Goal: Task Accomplishment & Management: Complete application form

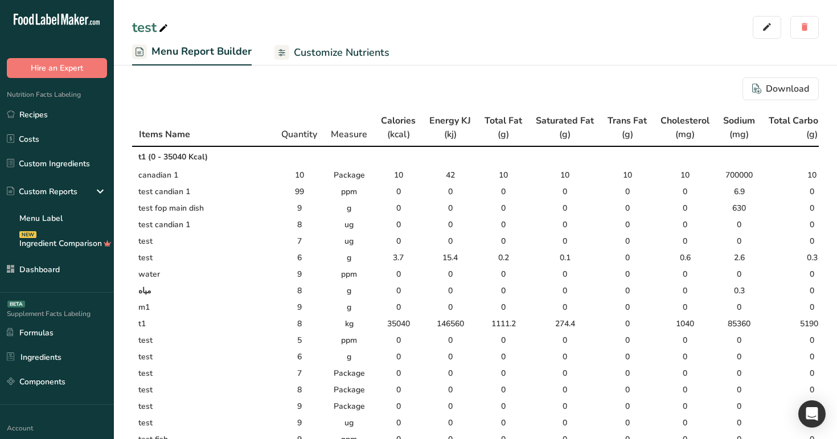
click at [342, 54] on span "Customize Nutrients" at bounding box center [342, 52] width 96 height 15
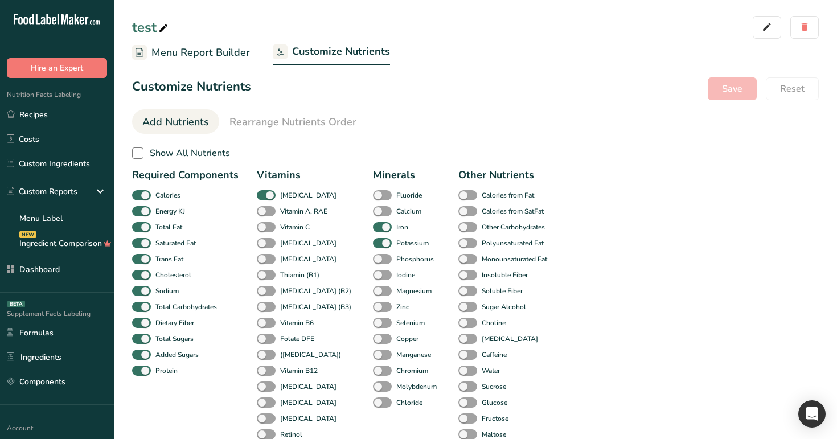
click at [203, 44] on link "Menu Report Builder" at bounding box center [191, 53] width 118 height 26
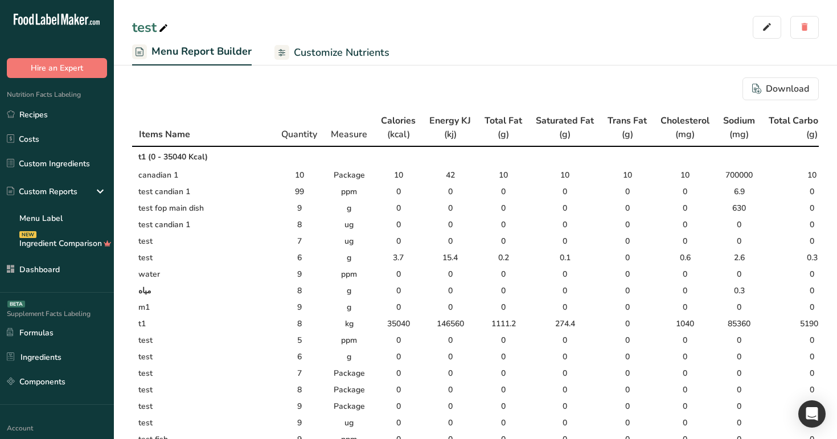
click at [341, 61] on link "Customize Nutrients" at bounding box center [331, 53] width 115 height 26
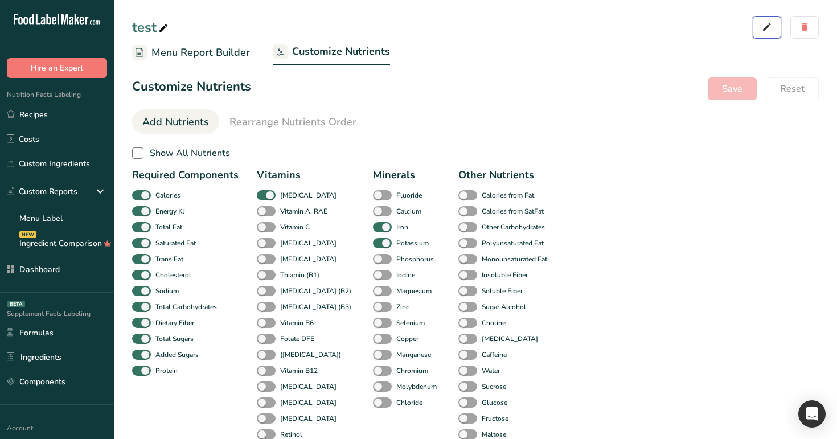
click at [765, 24] on icon "button" at bounding box center [767, 27] width 10 height 16
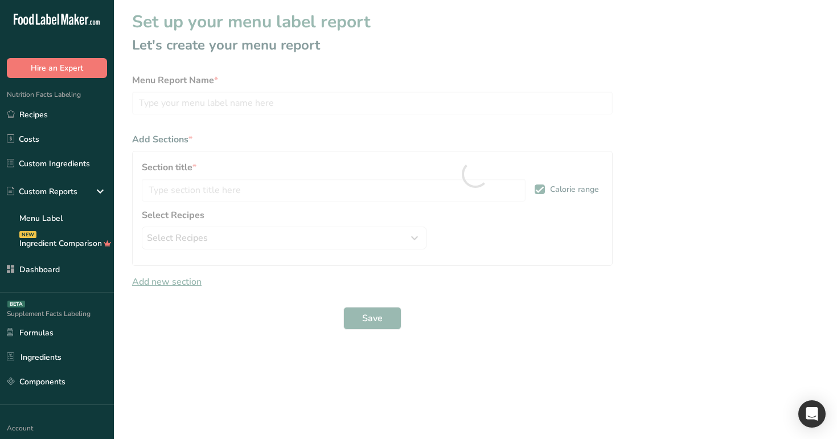
type input "test"
type input "t1"
select select "package"
select select "12"
select select "0"
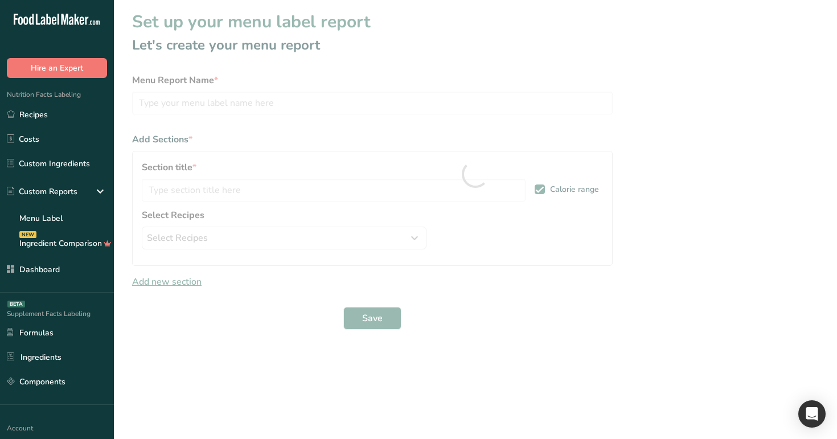
select select "9"
select select "0"
select select "12"
select select "0"
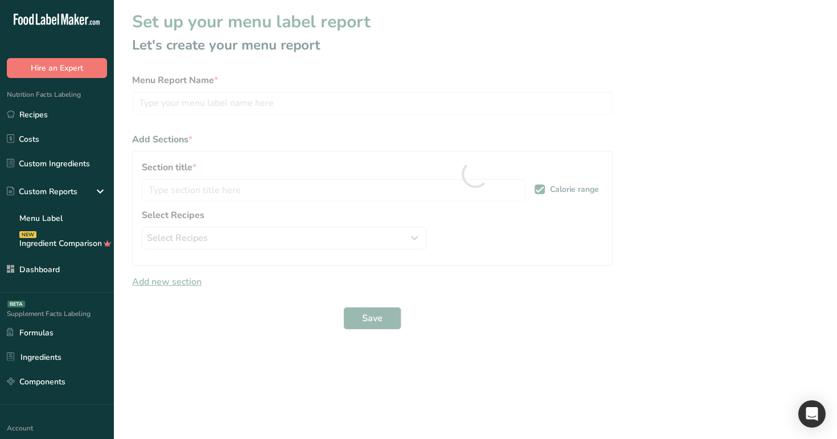
select select "0"
select select "1"
select select "12"
select select "0"
select select "package"
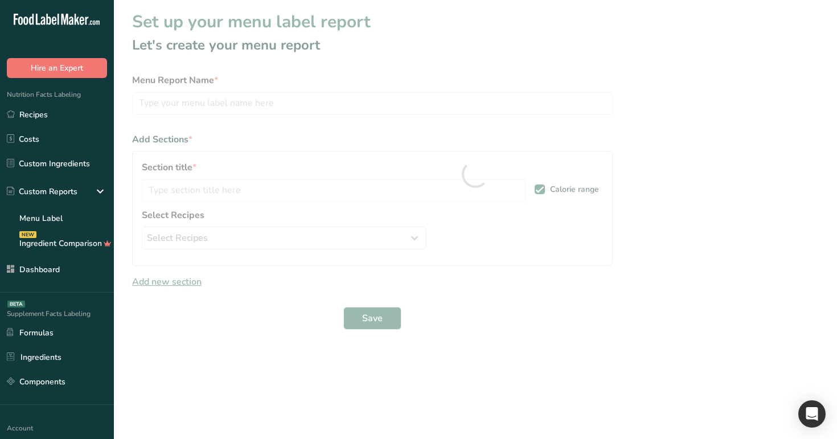
select select "package"
select select "9"
select select "12"
select select "0"
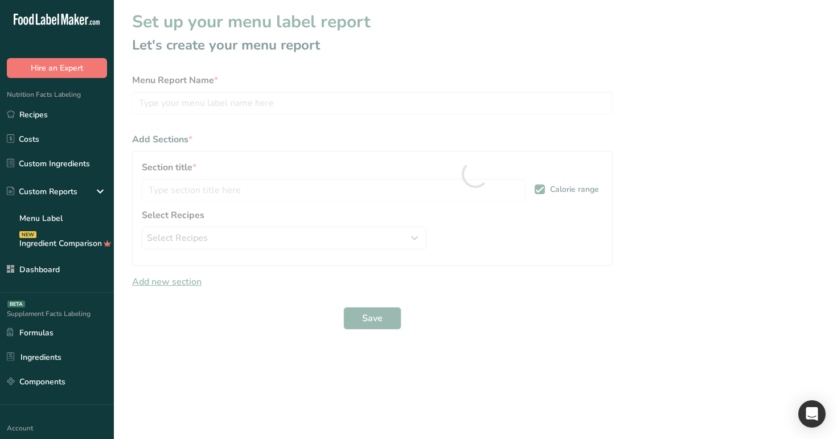
select select "12"
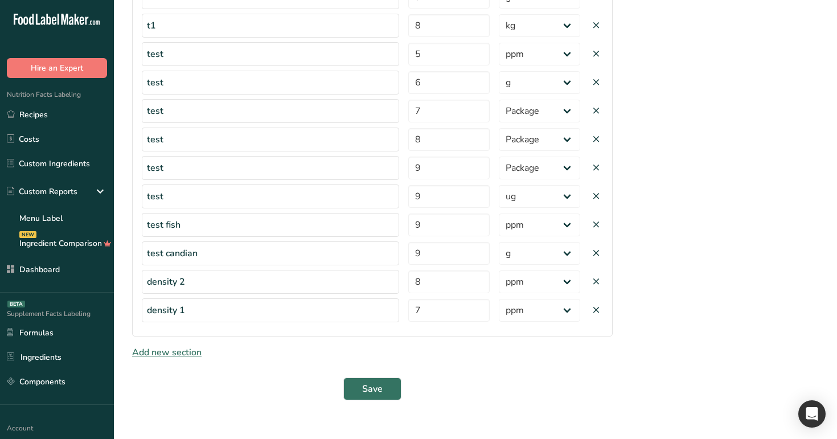
scroll to position [533, 0]
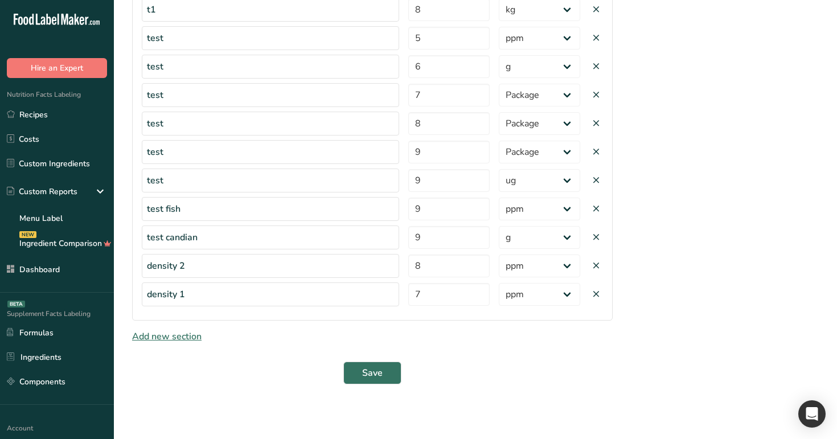
click at [178, 338] on span "Add new section" at bounding box center [166, 336] width 69 height 13
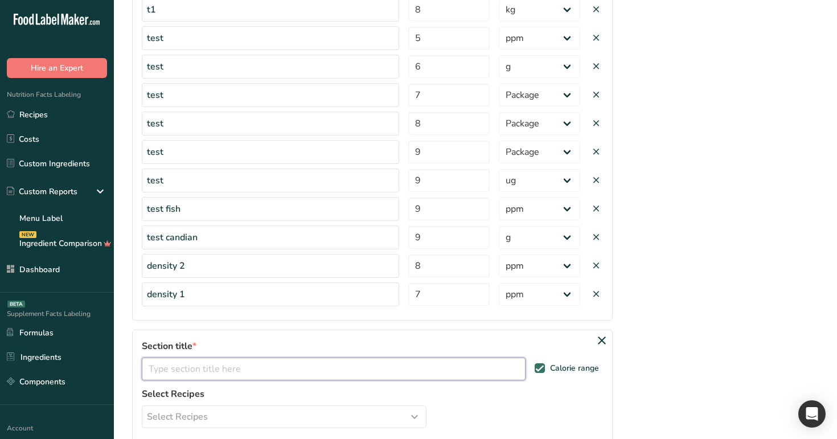
click at [217, 369] on input "text" at bounding box center [334, 368] width 384 height 23
click at [365, 375] on input "text" at bounding box center [334, 368] width 384 height 23
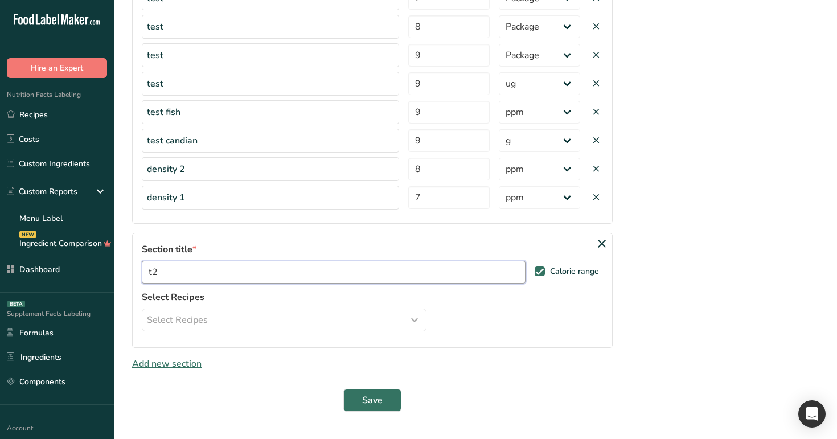
scroll to position [657, 0]
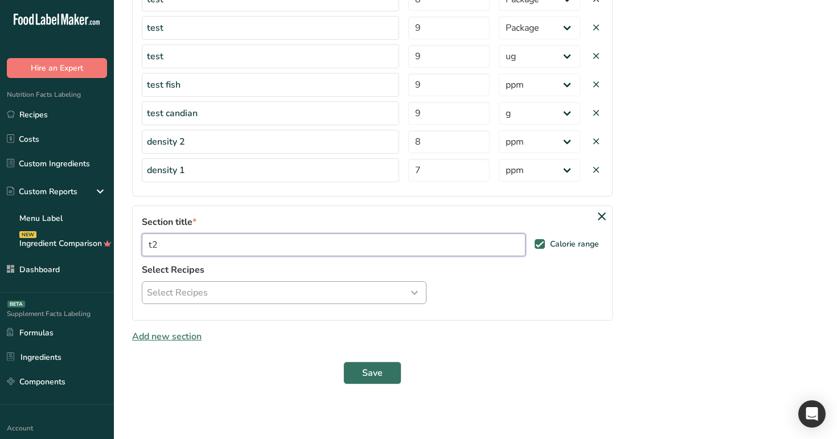
type input "t2"
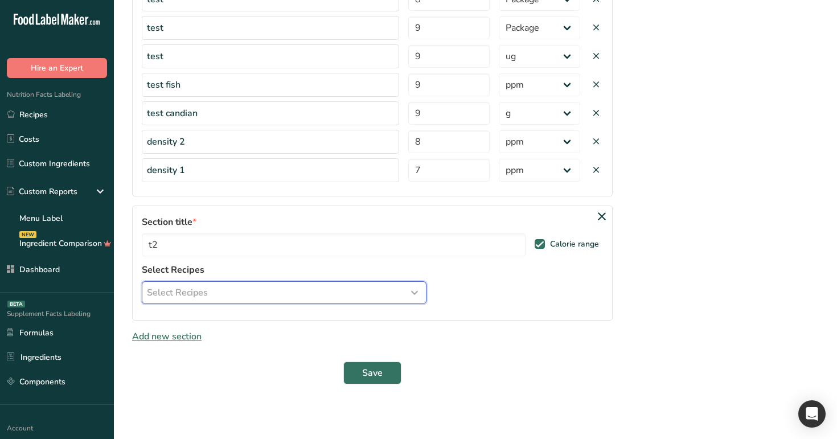
click at [353, 295] on div "Select Recipes" at bounding box center [284, 293] width 274 height 14
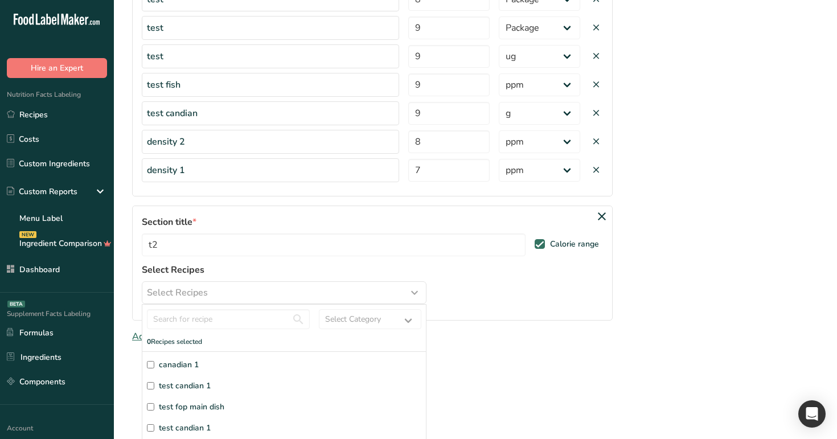
click at [278, 364] on label "canadian 1" at bounding box center [284, 365] width 274 height 12
click at [154, 364] on input "canadian 1" at bounding box center [150, 364] width 7 height 7
checkbox input "true"
click at [266, 383] on label "test candian 1" at bounding box center [284, 386] width 274 height 12
click at [154, 383] on input "test candian 1" at bounding box center [150, 385] width 7 height 7
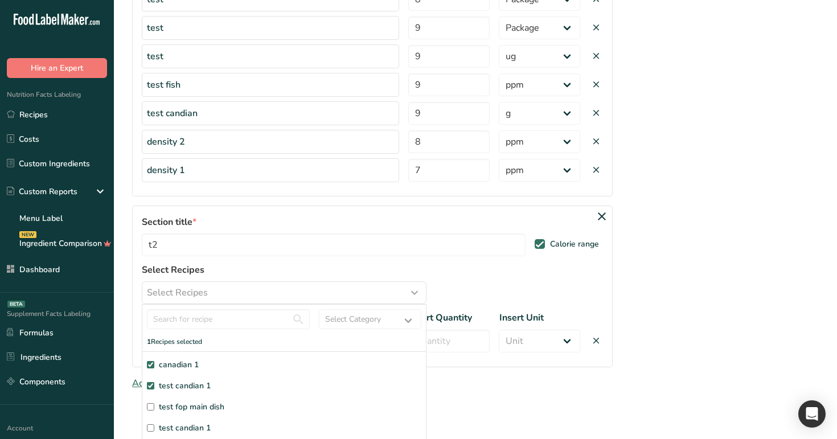
checkbox input "true"
click at [262, 405] on label "test fop main dish" at bounding box center [284, 407] width 274 height 12
click at [154, 405] on input "test fop main dish" at bounding box center [150, 406] width 7 height 7
checkbox input "true"
click at [297, 423] on label "test candian 1" at bounding box center [284, 428] width 274 height 12
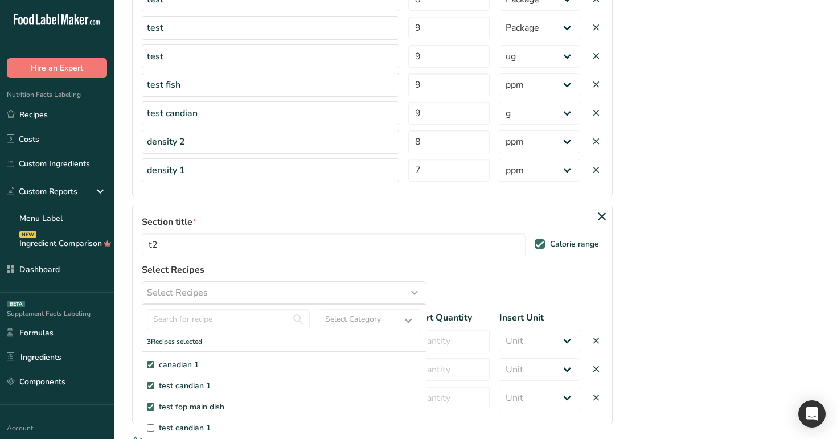
click at [154, 424] on input "test candian 1" at bounding box center [150, 427] width 7 height 7
checkbox input "true"
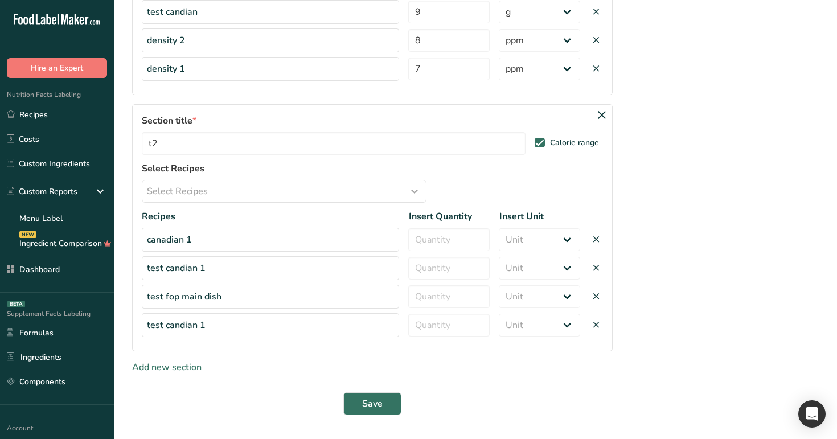
scroll to position [781, 0]
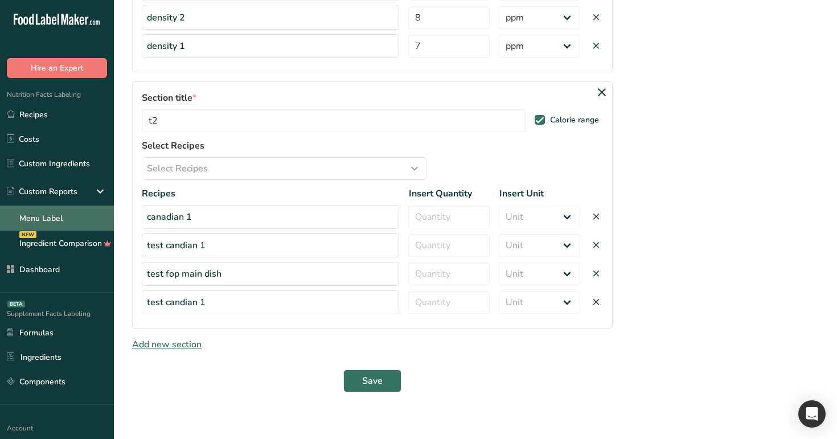
click at [61, 213] on link "Menu Label" at bounding box center [57, 217] width 114 height 25
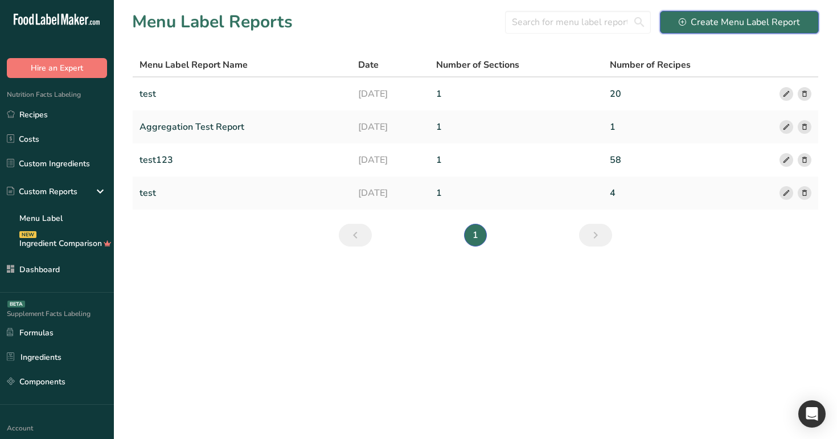
click at [702, 27] on div "Create Menu Label Report" at bounding box center [738, 22] width 121 height 14
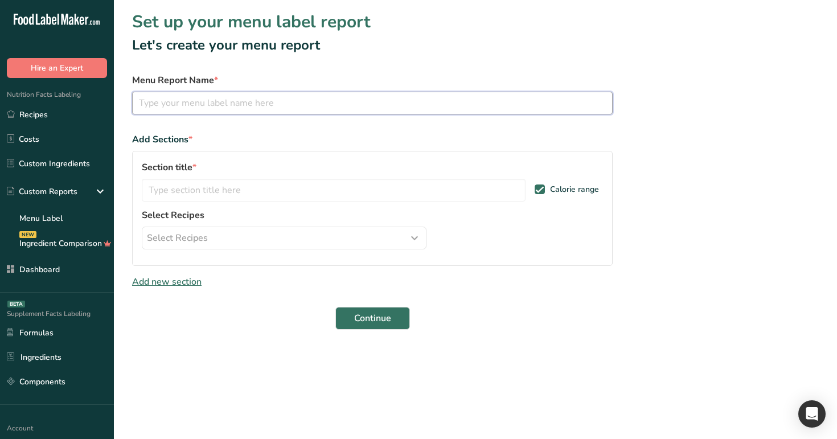
click at [376, 109] on input "text" at bounding box center [372, 103] width 480 height 23
type input "test12"
click at [341, 198] on input "text" at bounding box center [334, 190] width 384 height 23
type input "t1"
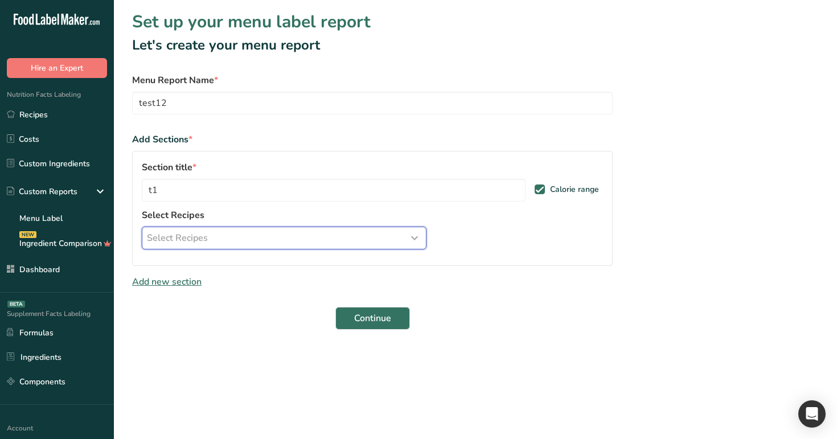
click at [320, 238] on div "Select Recipes" at bounding box center [284, 238] width 274 height 14
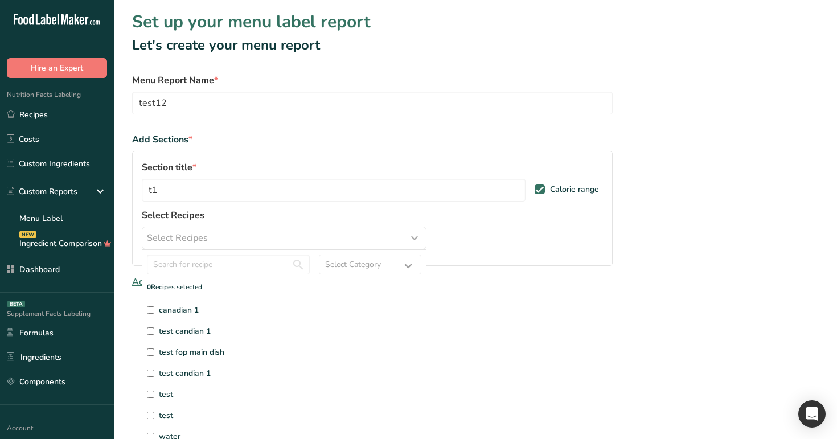
click at [289, 303] on div "canadian 1 test candian 1 test fop main dish test candian 1 test test water ميا…" at bounding box center [283, 382] width 283 height 171
click at [280, 315] on label "canadian 1" at bounding box center [284, 310] width 274 height 12
click at [154, 314] on input "canadian 1" at bounding box center [150, 309] width 7 height 7
checkbox input "true"
click at [270, 330] on label "test candian 1" at bounding box center [284, 331] width 274 height 12
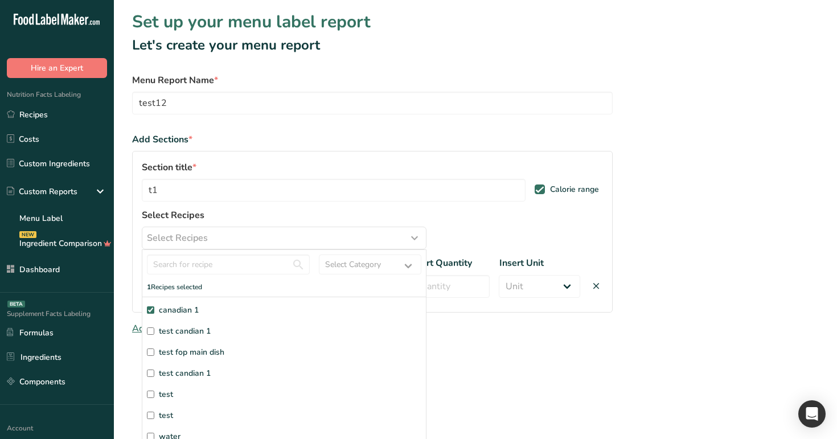
click at [154, 330] on input "test candian 1" at bounding box center [150, 330] width 7 height 7
checkbox input "true"
drag, startPoint x: 682, startPoint y: 245, endPoint x: 472, endPoint y: 245, distance: 210.0
click at [682, 245] on section "Set up your menu label report Let's create your menu report Menu Report Name * …" at bounding box center [475, 211] width 723 height 423
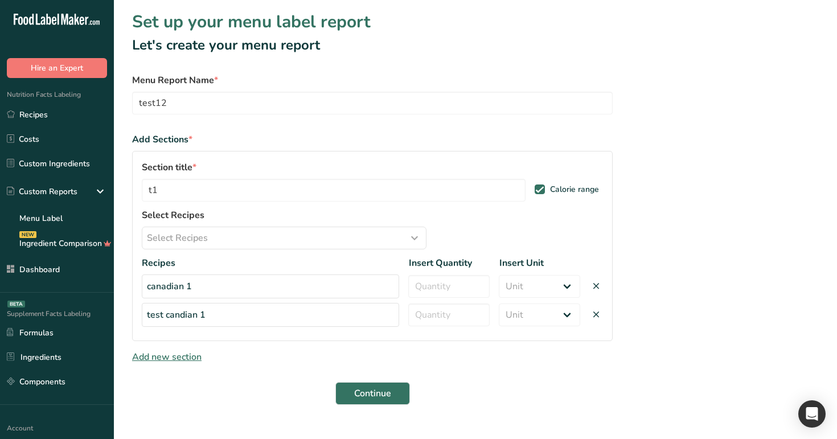
click at [198, 356] on span "Add new section" at bounding box center [166, 357] width 69 height 13
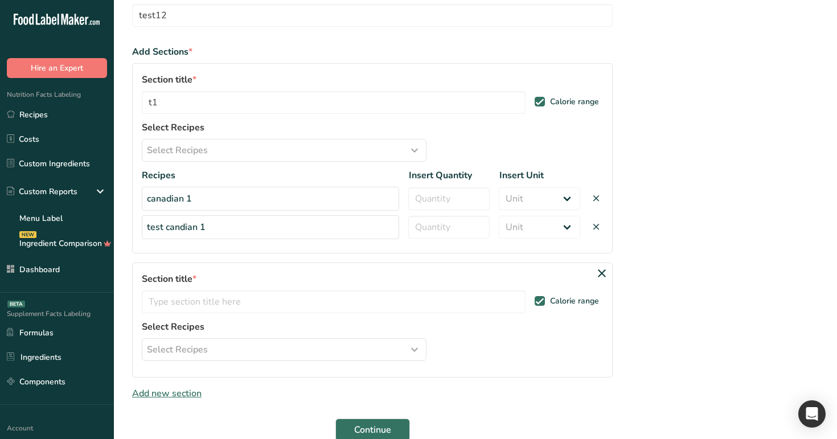
scroll to position [114, 0]
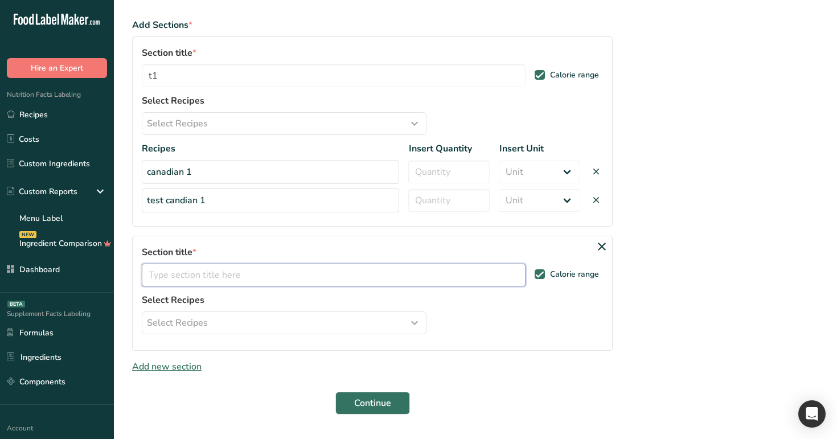
click at [210, 281] on input "text" at bounding box center [334, 275] width 384 height 23
type input "t2"
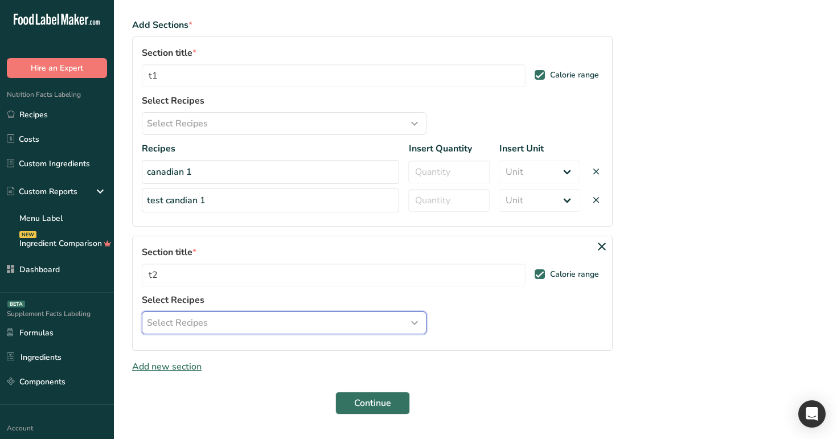
click at [242, 323] on div "Select Recipes" at bounding box center [284, 323] width 274 height 14
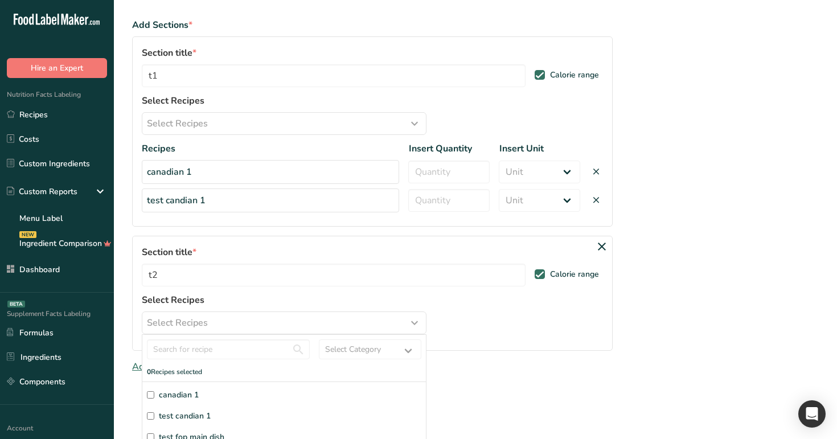
click at [225, 392] on label "canadian 1" at bounding box center [284, 395] width 274 height 12
click at [154, 392] on input "canadian 1" at bounding box center [150, 394] width 7 height 7
checkbox input "true"
click at [220, 415] on label "test candian 1" at bounding box center [284, 416] width 274 height 12
click at [154, 415] on input "test candian 1" at bounding box center [150, 415] width 7 height 7
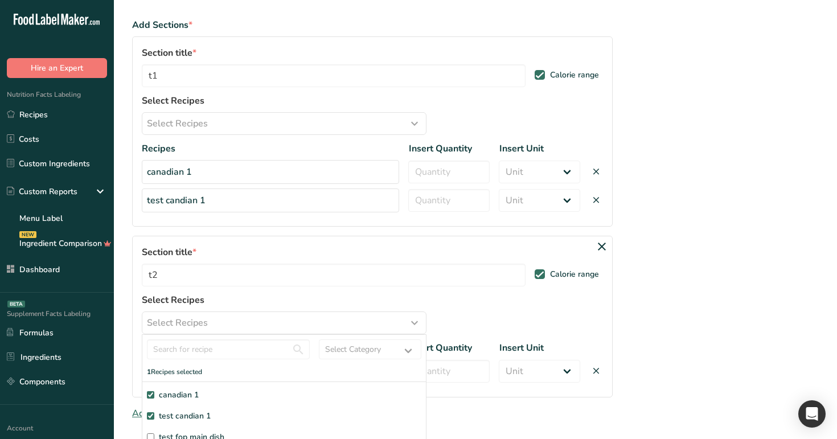
checkbox input "true"
click at [635, 306] on section "Set up your menu label report Let's create your menu report Menu Report Name * …" at bounding box center [475, 197] width 723 height 622
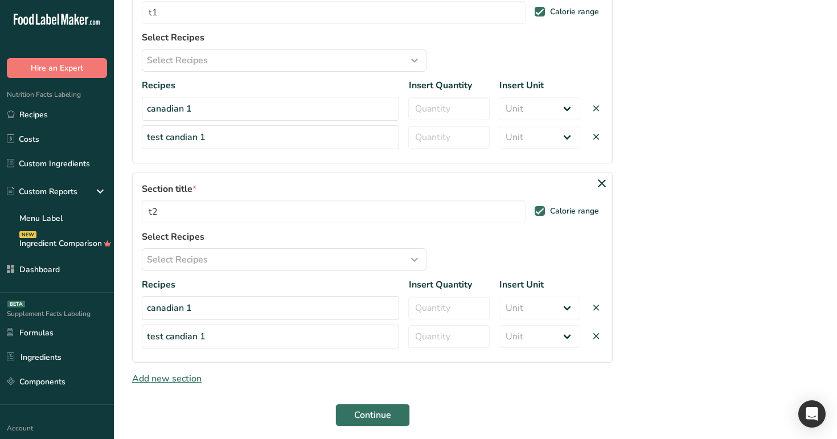
scroll to position [220, 0]
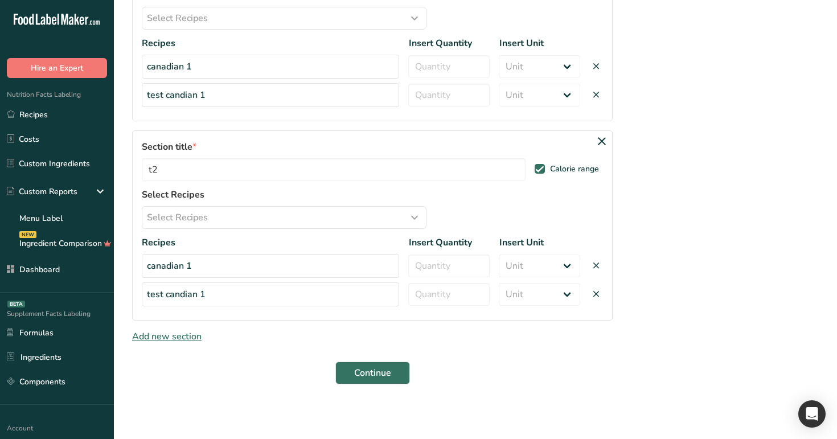
click at [160, 340] on span "Add new section" at bounding box center [166, 336] width 69 height 13
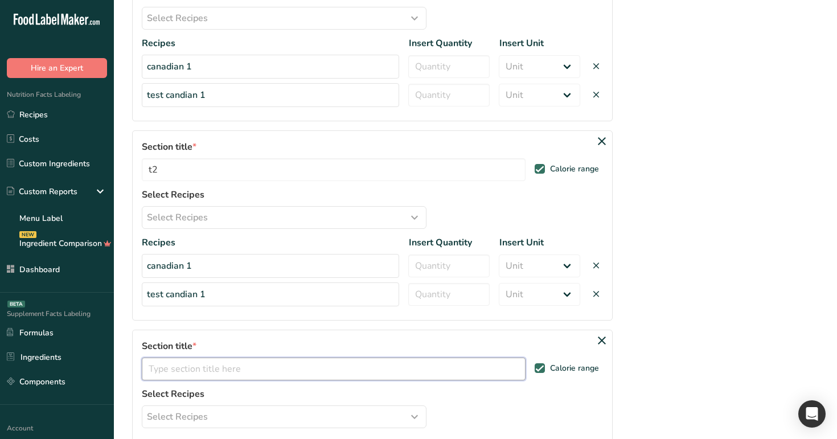
click at [229, 368] on input "text" at bounding box center [334, 368] width 384 height 23
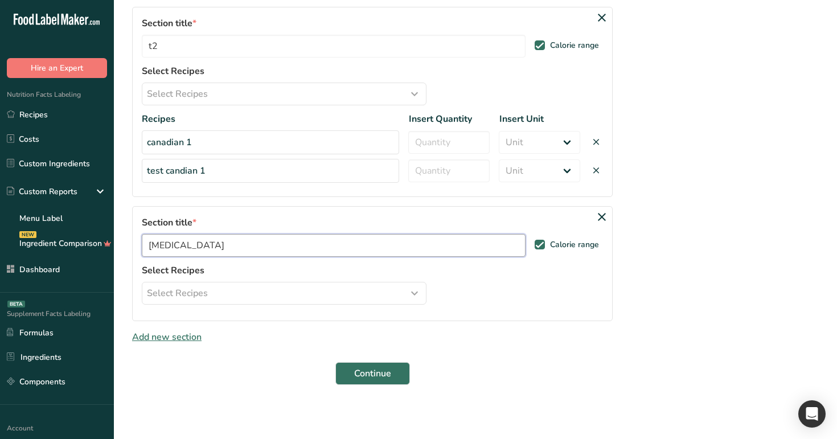
scroll to position [344, 0]
type input "[MEDICAL_DATA]"
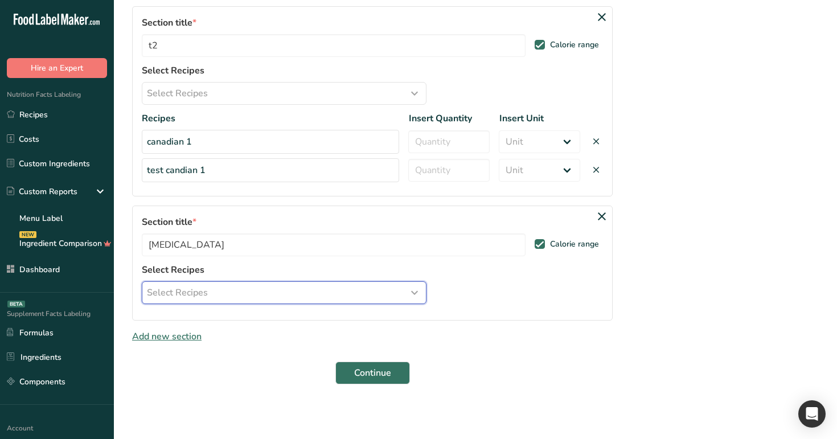
click at [267, 283] on button "Select Recipes" at bounding box center [284, 292] width 285 height 23
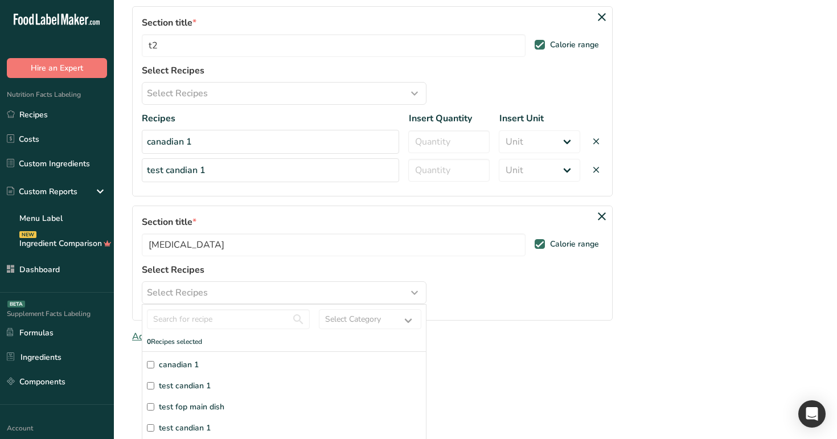
click at [194, 364] on span "canadian 1" at bounding box center [179, 365] width 40 height 12
click at [154, 364] on input "canadian 1" at bounding box center [150, 364] width 7 height 7
checkbox input "true"
click at [196, 385] on span "test candian 1" at bounding box center [185, 386] width 52 height 12
click at [154, 385] on input "test candian 1" at bounding box center [150, 385] width 7 height 7
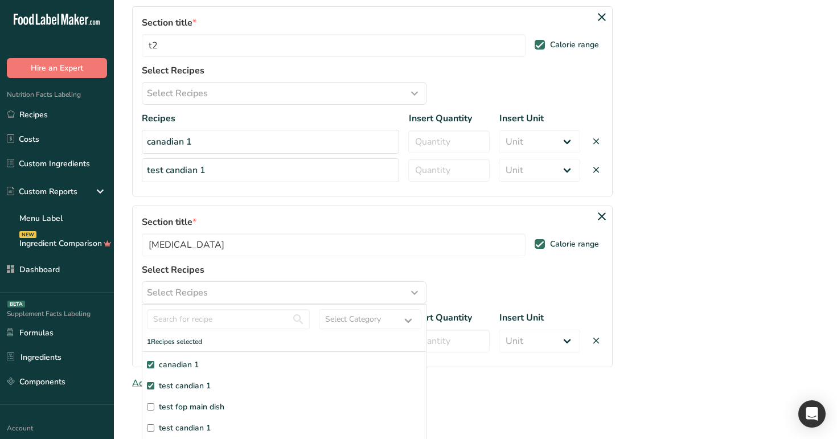
checkbox input "true"
click at [579, 258] on div "Section title * [MEDICAL_DATA] Calorie range" at bounding box center [372, 239] width 461 height 48
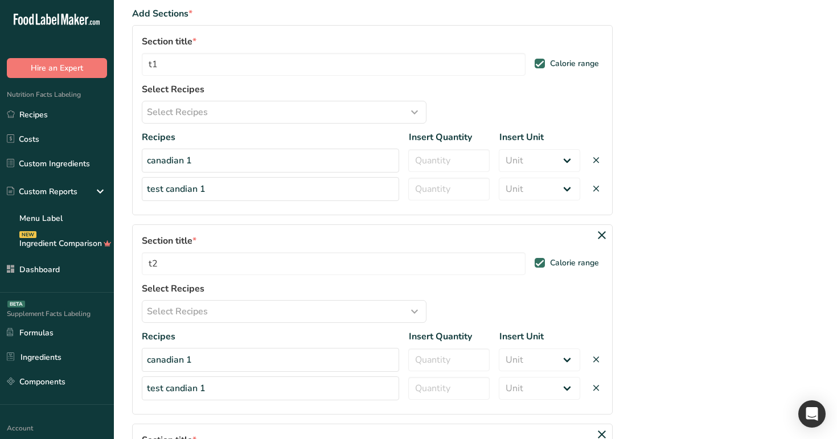
scroll to position [87, 0]
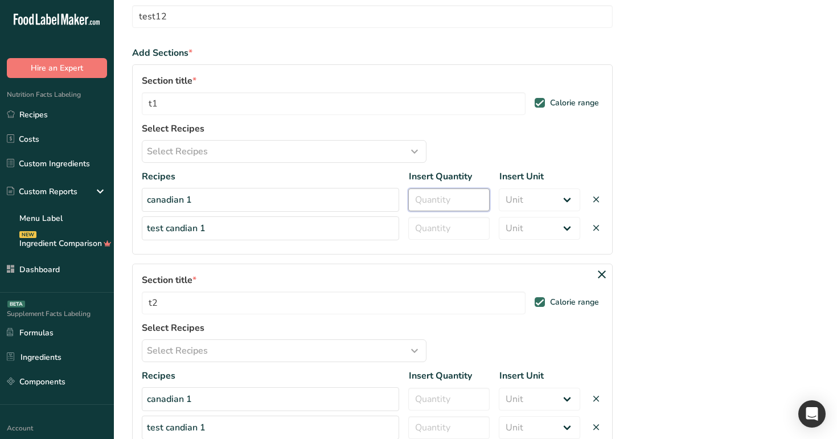
click at [447, 202] on input "number" at bounding box center [448, 199] width 81 height 23
type input "1"
click at [451, 229] on input "number" at bounding box center [448, 228] width 81 height 23
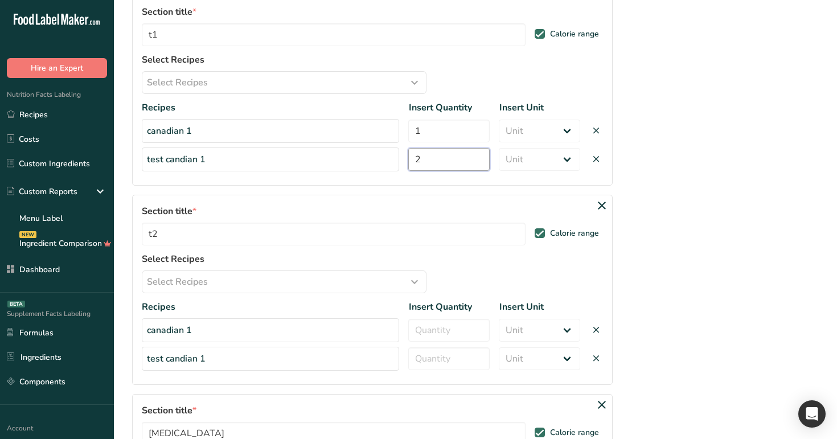
scroll to position [175, 0]
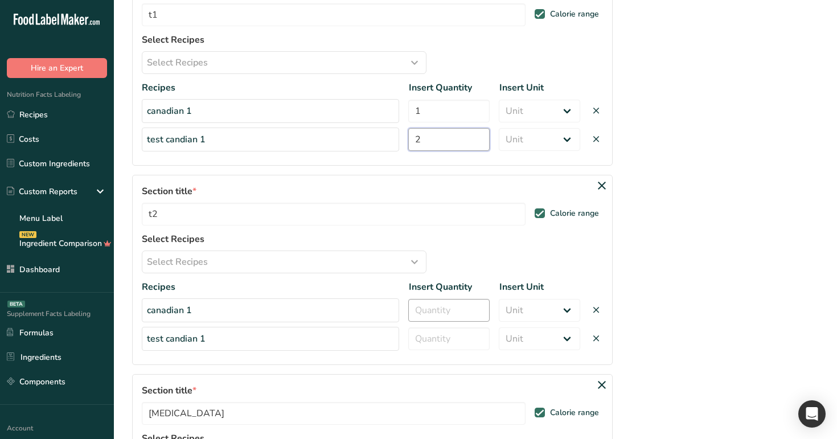
type input "2"
click at [438, 314] on input "number" at bounding box center [448, 310] width 81 height 23
type input "1"
click at [442, 338] on input "number" at bounding box center [448, 338] width 81 height 23
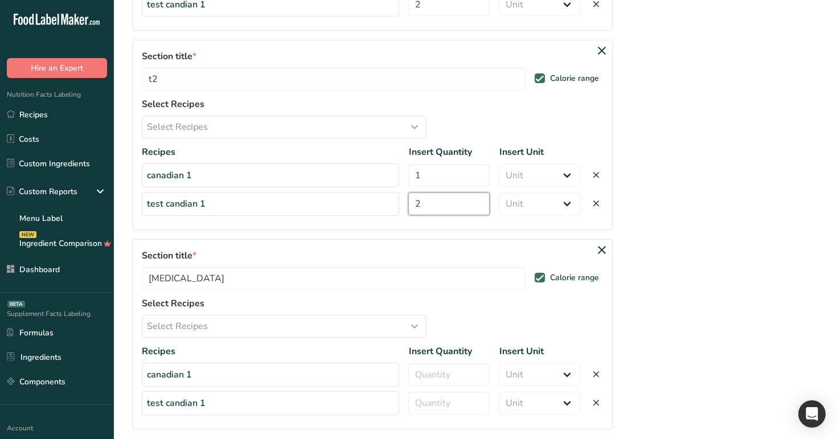
scroll to position [320, 0]
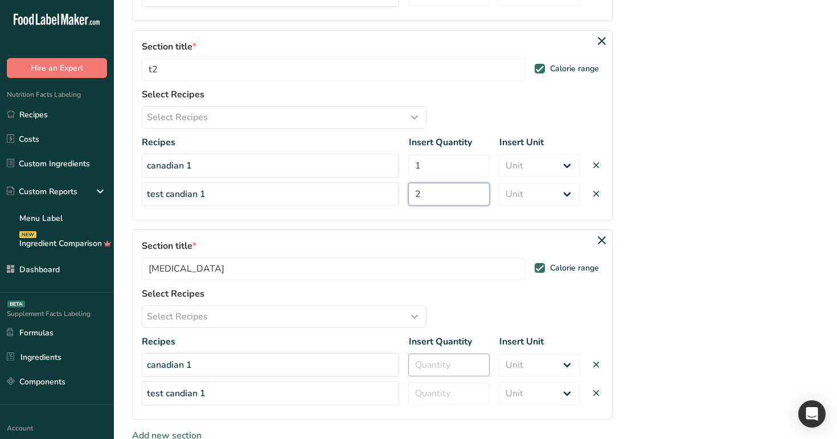
type input "2"
click at [442, 361] on input "number" at bounding box center [448, 364] width 81 height 23
type input "1"
click at [449, 390] on input "number" at bounding box center [448, 393] width 81 height 23
type input "2"
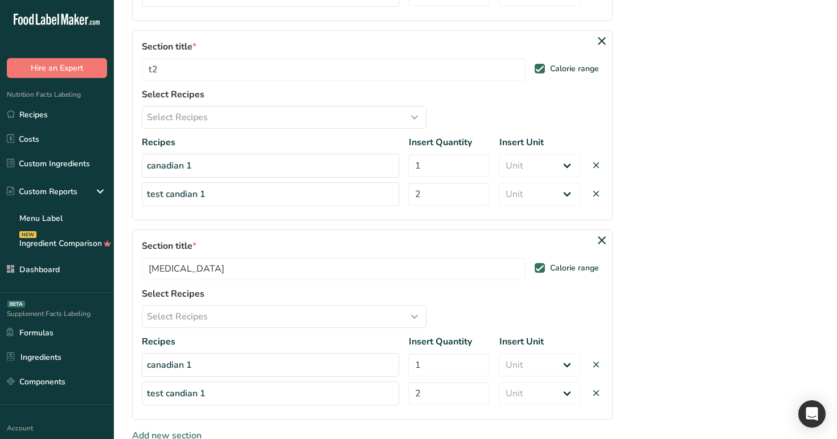
click at [630, 310] on section "Set up your menu label report Let's create your menu report Menu Report Name * …" at bounding box center [475, 90] width 723 height 821
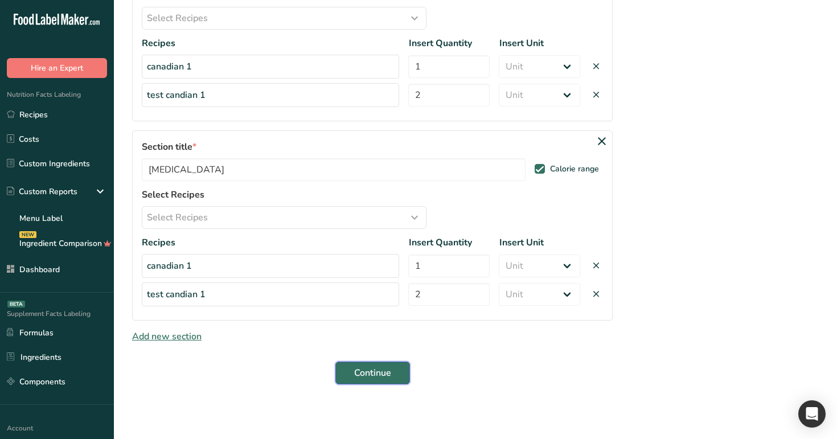
click at [356, 371] on span "Continue" at bounding box center [372, 373] width 37 height 14
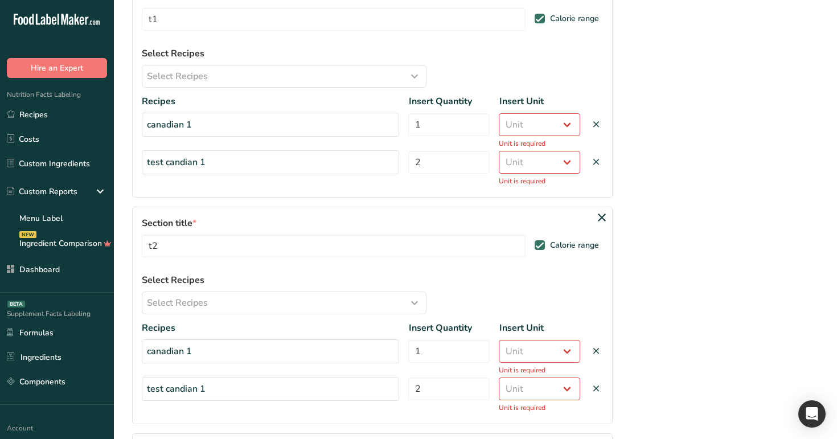
scroll to position [159, 0]
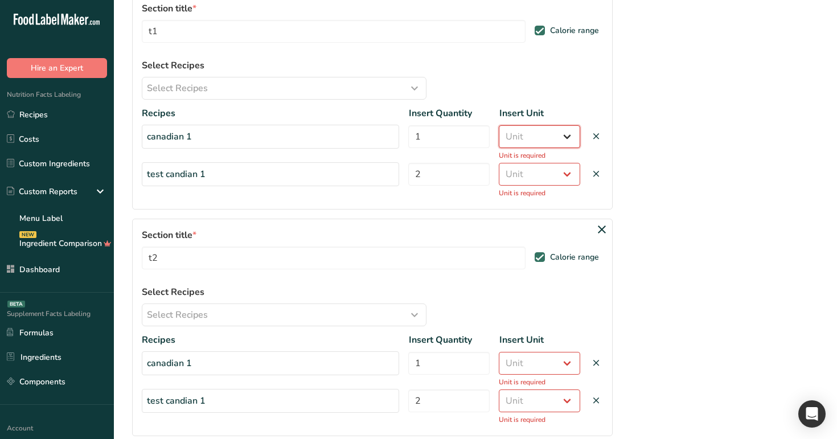
click at [533, 135] on select "Unit Serving Package g ppm ug kg mg mcg lb oz" at bounding box center [539, 136] width 81 height 23
select select "package"
click at [499, 125] on select "Unit Serving Package g ppm ug kg mg mcg lb oz" at bounding box center [539, 136] width 81 height 23
click at [530, 176] on select "Unit Serving Package g ppm ug kg mg mcg lb oz" at bounding box center [539, 174] width 81 height 23
select select "serving"
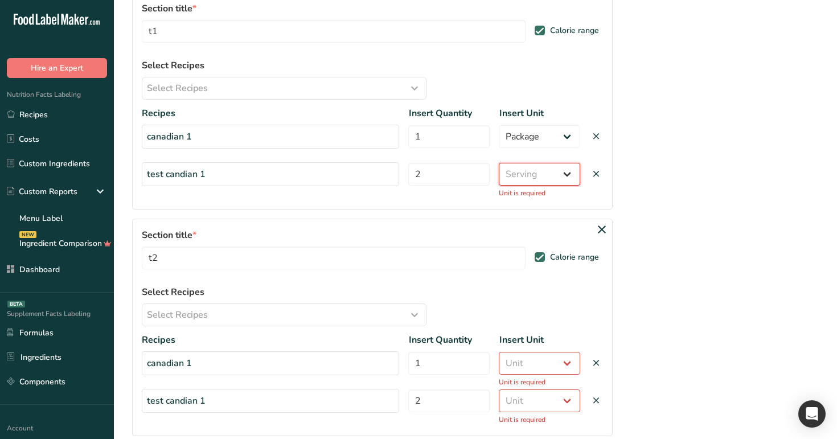
click at [499, 163] on select "Unit Serving Package g ppm ug kg mg mcg lb oz" at bounding box center [539, 174] width 81 height 23
click at [530, 362] on select "Unit Serving Package g ppm ug kg mg mcg lb oz" at bounding box center [539, 363] width 81 height 23
select select "serving"
click at [499, 352] on select "Unit Serving Package g ppm ug kg mg mcg lb oz" at bounding box center [539, 363] width 81 height 23
click at [532, 399] on select "Unit Serving Package g ppm ug kg mg mcg lb oz" at bounding box center [539, 400] width 81 height 23
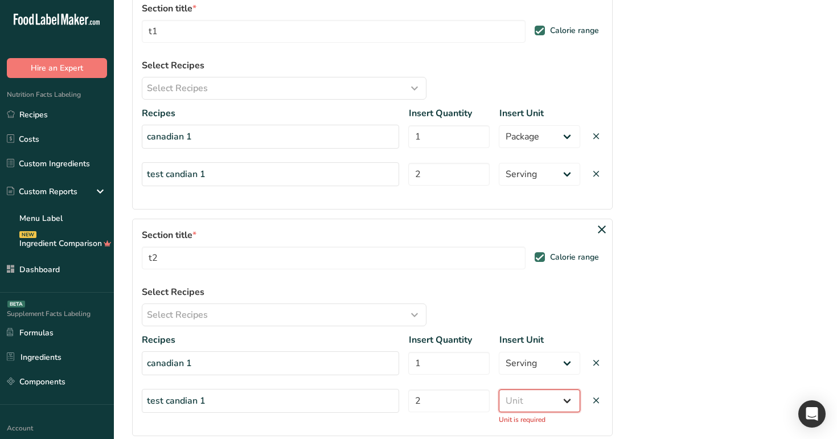
select select "package"
click at [499, 389] on select "Unit Serving Package g ppm ug kg mg mcg lb oz" at bounding box center [539, 400] width 81 height 23
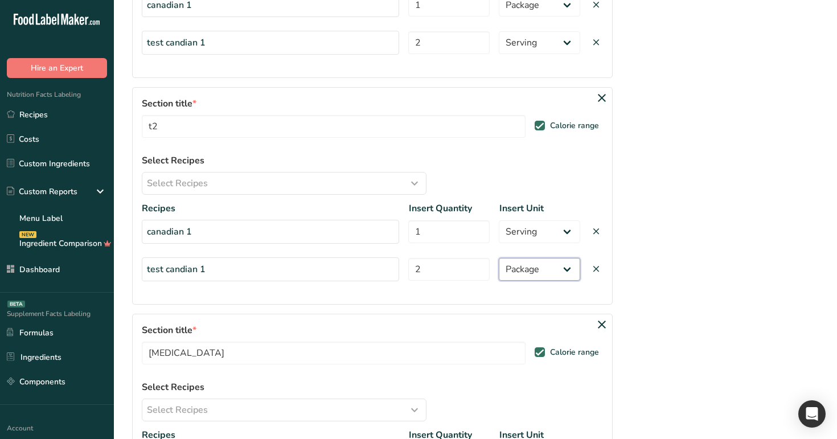
scroll to position [331, 0]
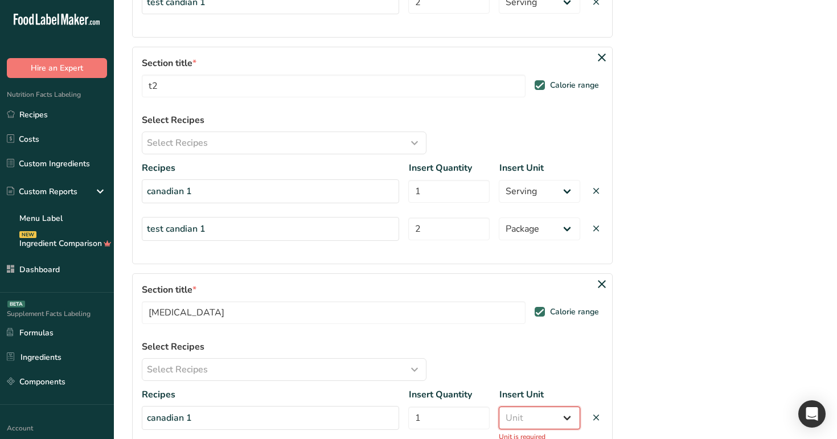
click at [537, 423] on select "Unit Serving Package g ppm ug kg mg mcg lb oz" at bounding box center [539, 417] width 81 height 23
select select "serving"
click at [499, 406] on select "Unit Serving Package g ppm ug kg mg mcg lb oz" at bounding box center [539, 417] width 81 height 23
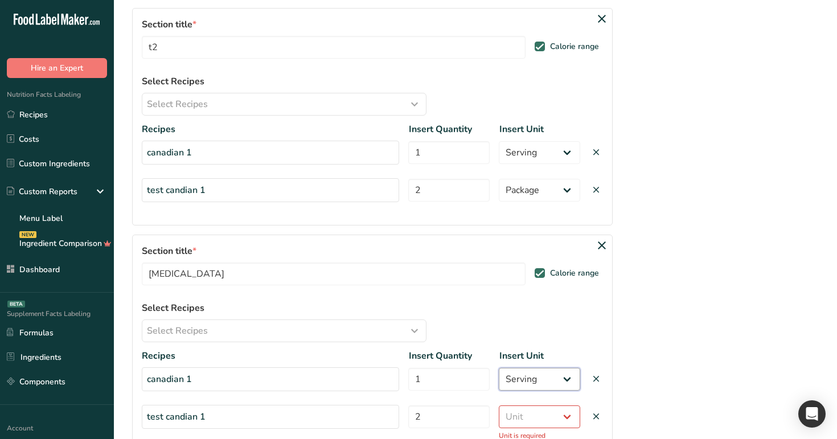
scroll to position [441, 0]
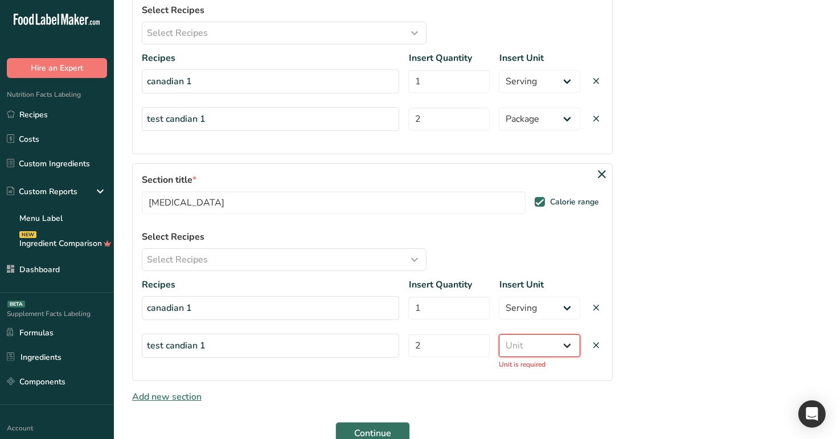
click at [537, 344] on select "Unit Serving Package g ppm ug kg mg mcg lb oz" at bounding box center [539, 345] width 81 height 23
select select "package"
click at [499, 334] on select "Unit Serving Package g ppm ug kg mg mcg lb oz" at bounding box center [539, 345] width 81 height 23
click at [377, 425] on button "Continue" at bounding box center [372, 433] width 75 height 23
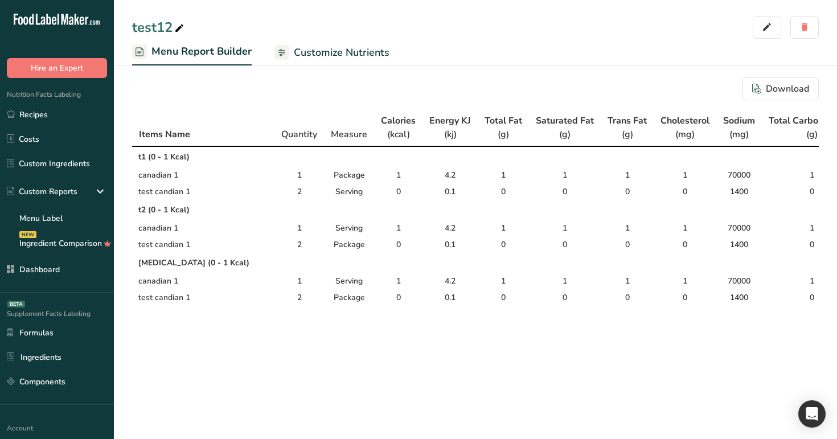
drag, startPoint x: 137, startPoint y: 151, endPoint x: 246, endPoint y: 284, distance: 172.2
click at [246, 284] on tbody "t1 (0 - 1 Kcal) canadian 1 1 Package 1 4.2 1 1 1 1 70000 1 1 1 1 1 0 0 0 test c…" at bounding box center [715, 225] width 1166 height 159
click at [246, 284] on td "canadian 1" at bounding box center [203, 281] width 142 height 17
click at [332, 56] on span "Customize Nutrients" at bounding box center [342, 52] width 96 height 15
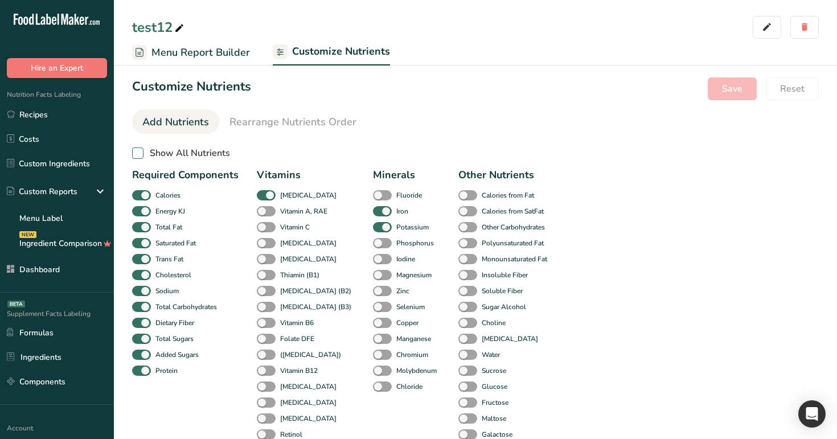
click at [195, 150] on span "Show All Nutrients" at bounding box center [186, 152] width 87 height 11
click at [139, 150] on input "Show All Nutrients" at bounding box center [135, 153] width 7 height 7
checkbox input "true"
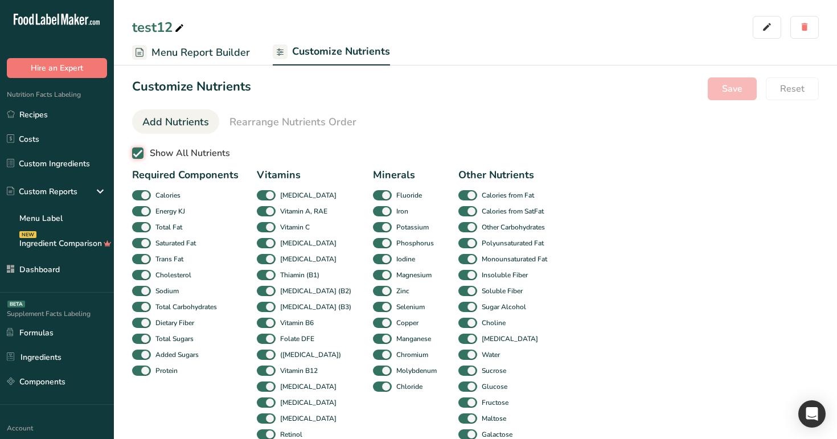
checkbox input "true"
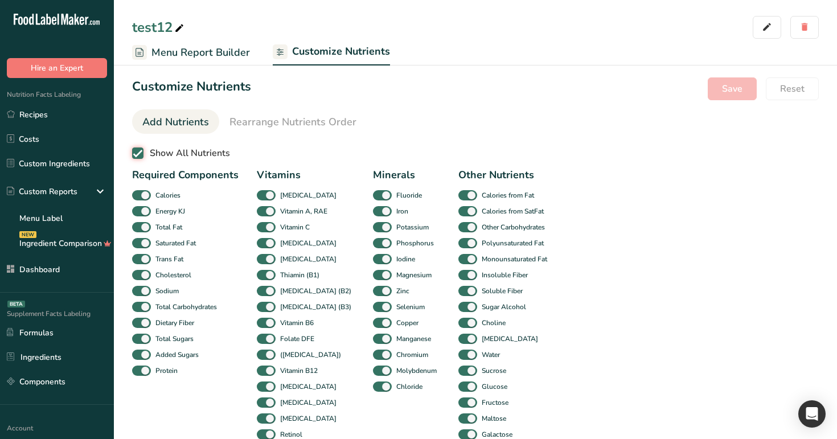
checkbox input "true"
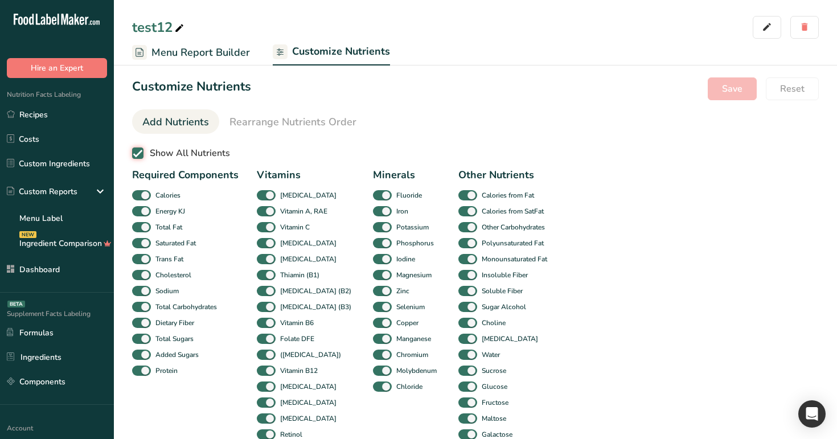
checkbox input "true"
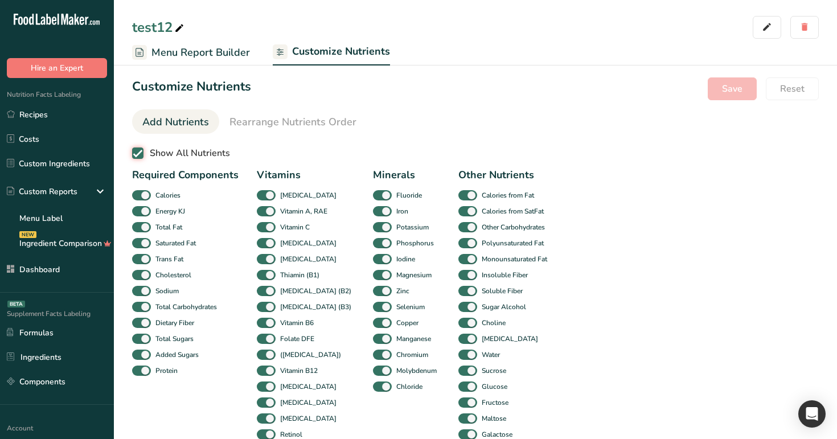
checkbox input "true"
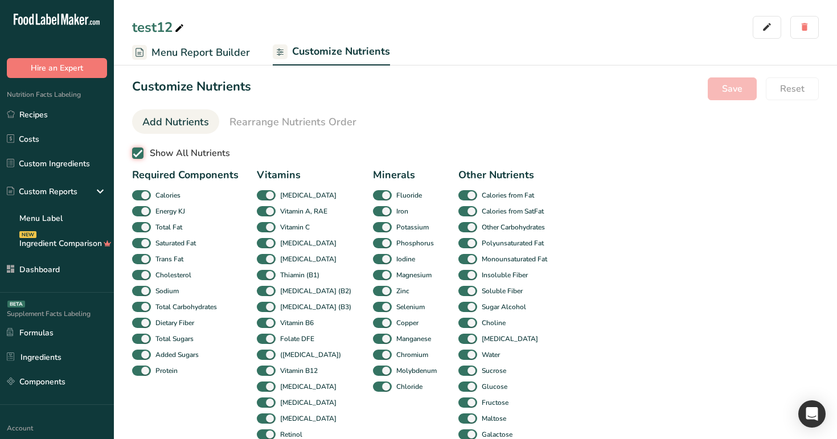
checkbox input "true"
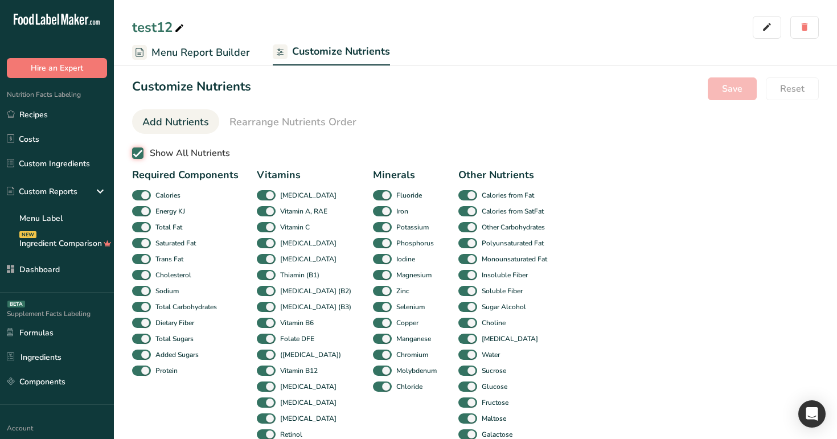
checkbox input "true"
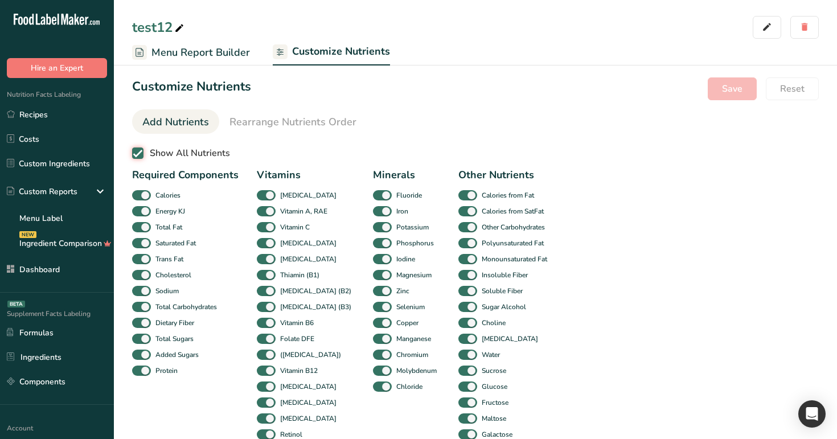
checkbox input "true"
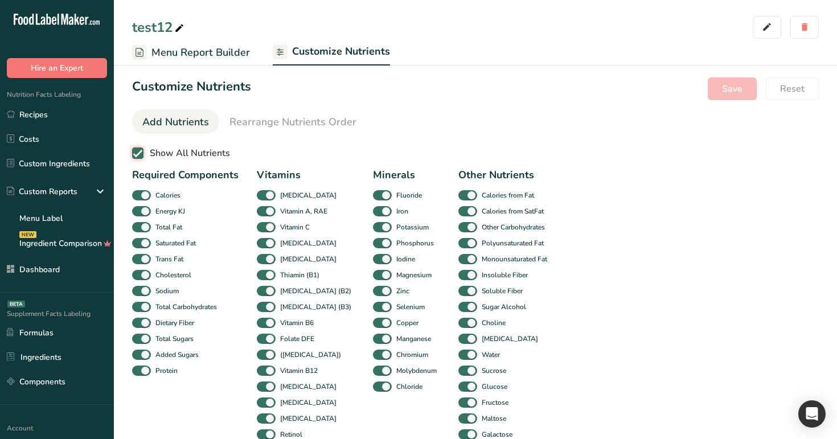
checkbox input "true"
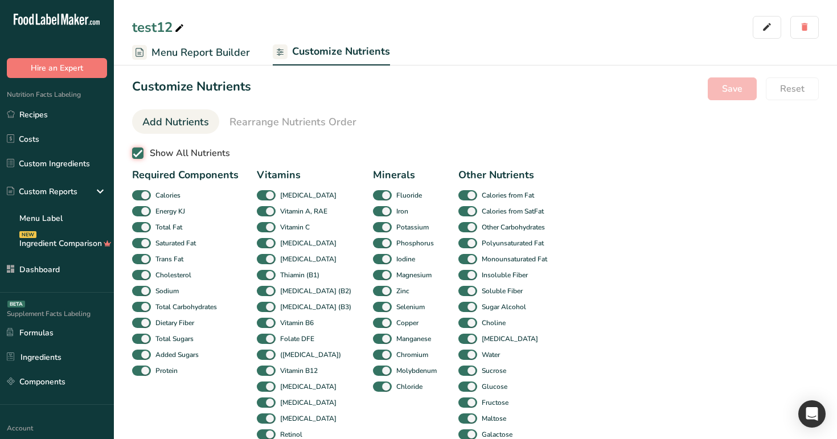
checkbox input "true"
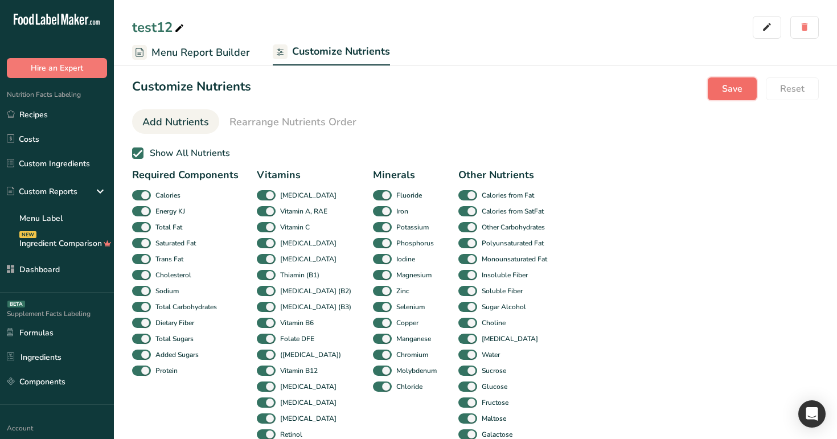
click at [733, 84] on span "Save" at bounding box center [732, 89] width 20 height 14
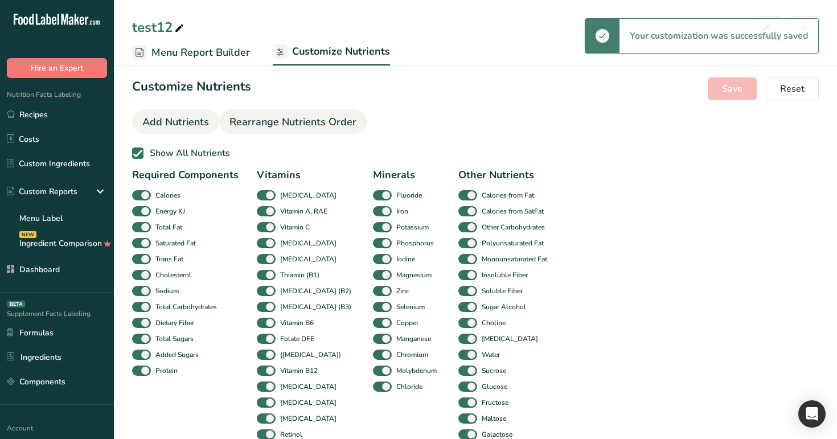
drag, startPoint x: 345, startPoint y: 126, endPoint x: 340, endPoint y: 125, distance: 5.8
click at [340, 125] on span "Rearrange Nutrients Order" at bounding box center [292, 121] width 127 height 15
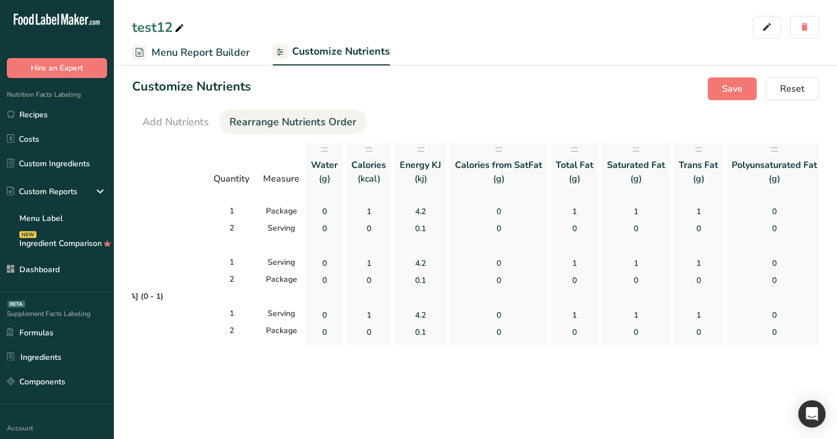
scroll to position [0, 127]
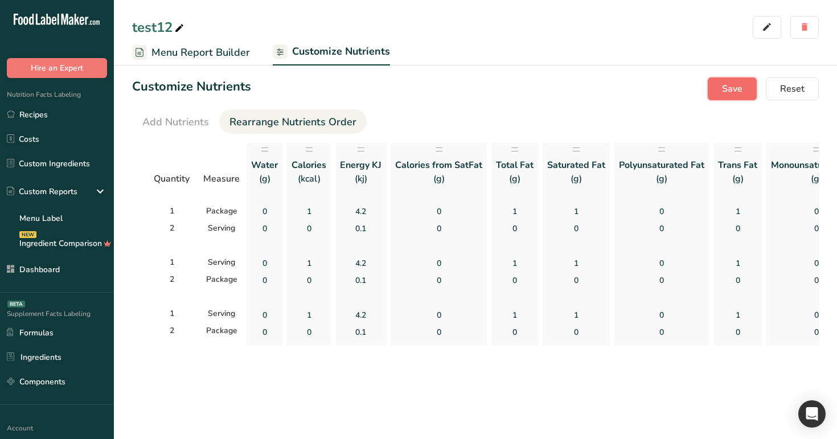
click at [738, 91] on span "Save" at bounding box center [732, 89] width 20 height 14
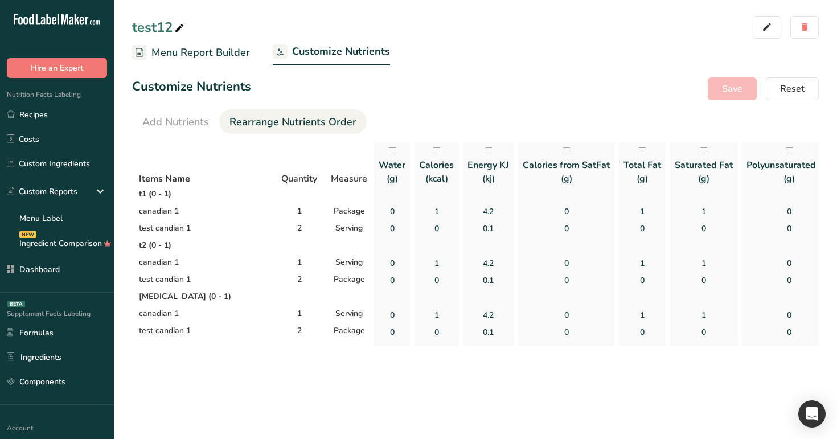
click at [208, 54] on span "Menu Report Builder" at bounding box center [200, 52] width 98 height 15
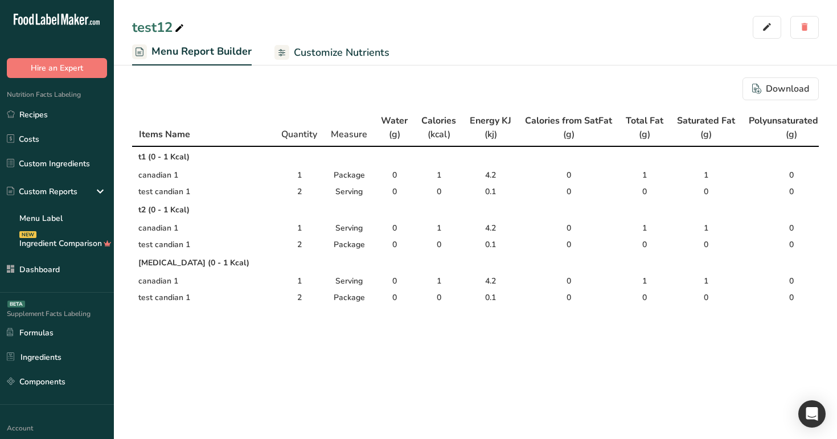
click at [359, 45] on span "Customize Nutrients" at bounding box center [342, 52] width 96 height 15
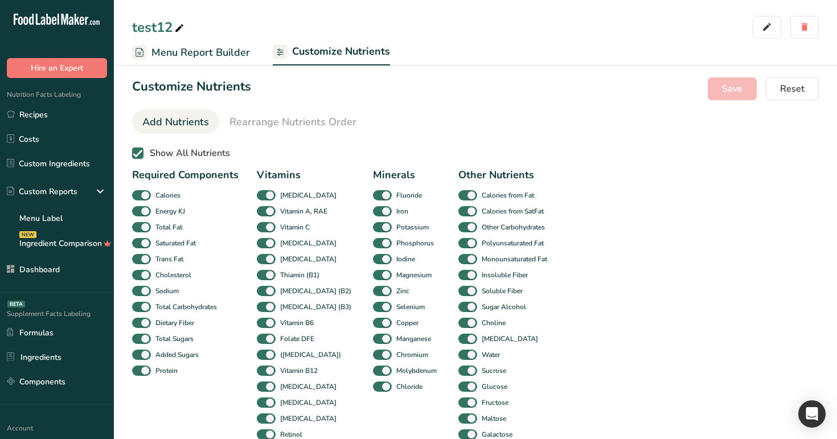
click at [217, 147] on span "Show All Nutrients" at bounding box center [186, 152] width 87 height 11
click at [139, 150] on input "Show All Nutrients" at bounding box center [135, 153] width 7 height 7
checkbox input "false"
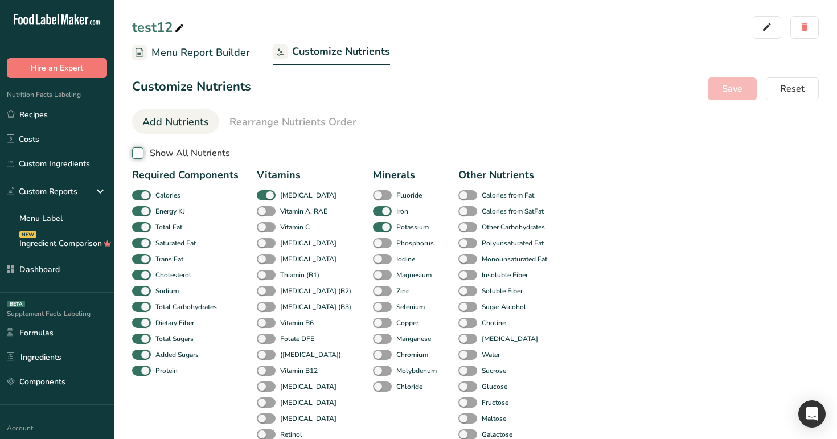
checkbox input "false"
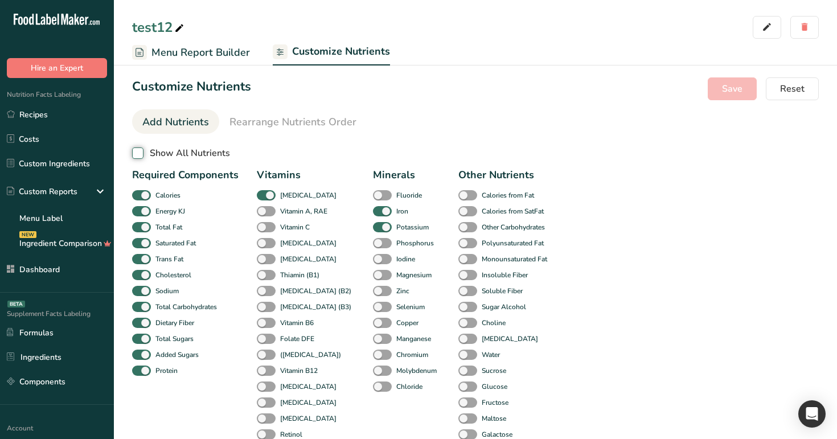
checkbox input "false"
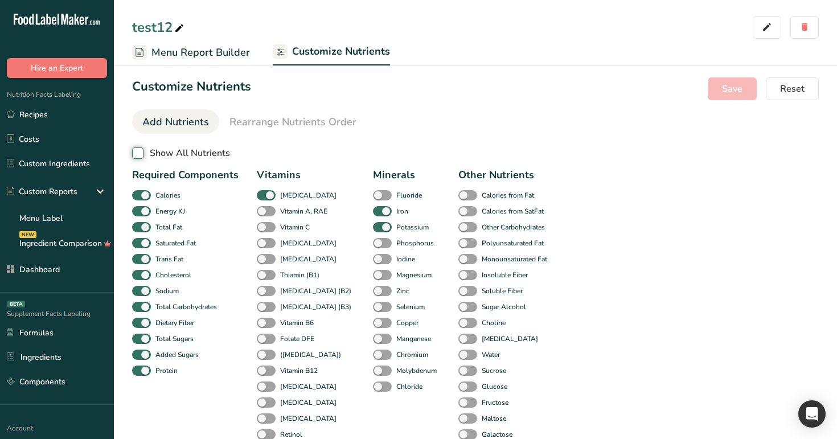
checkbox input "false"
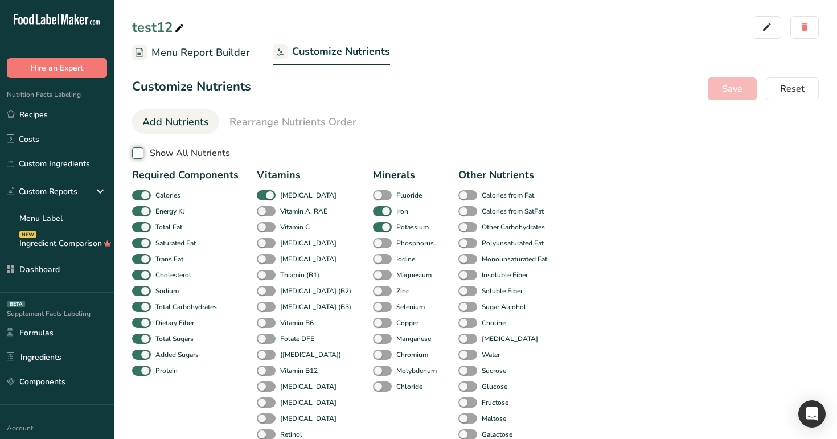
checkbox input "false"
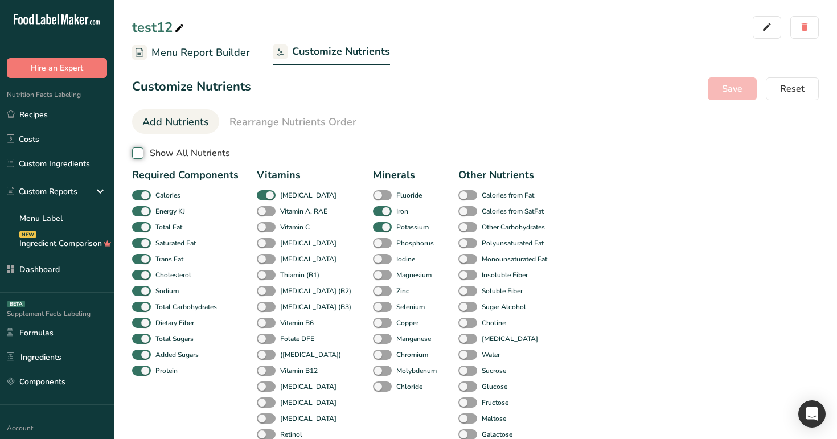
checkbox input "false"
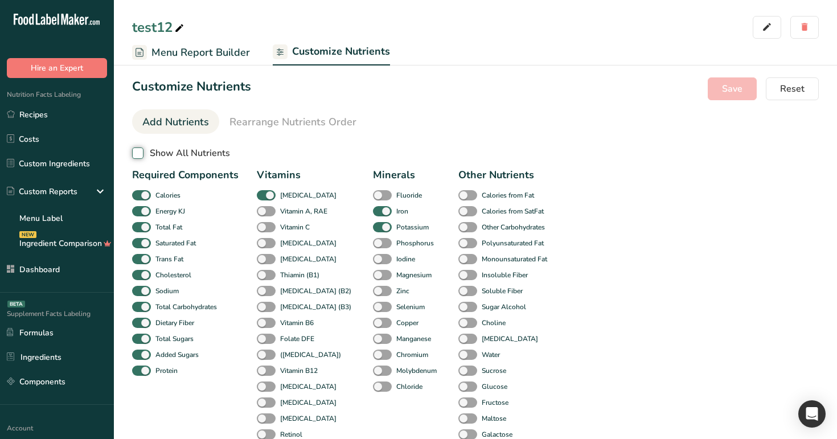
checkbox input "false"
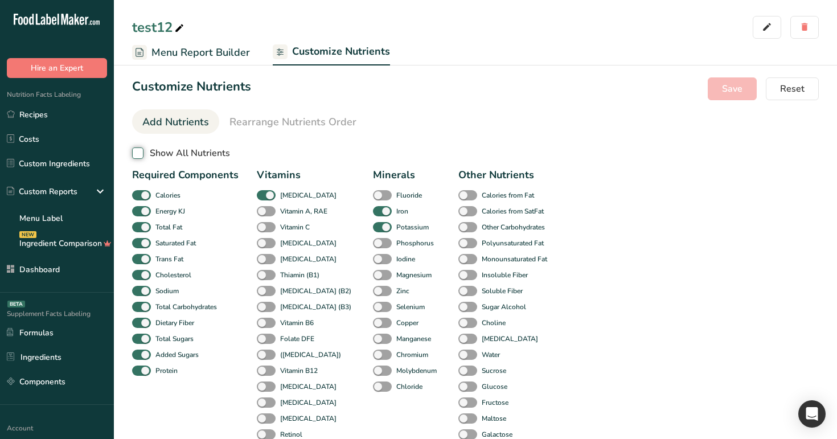
checkbox input "false"
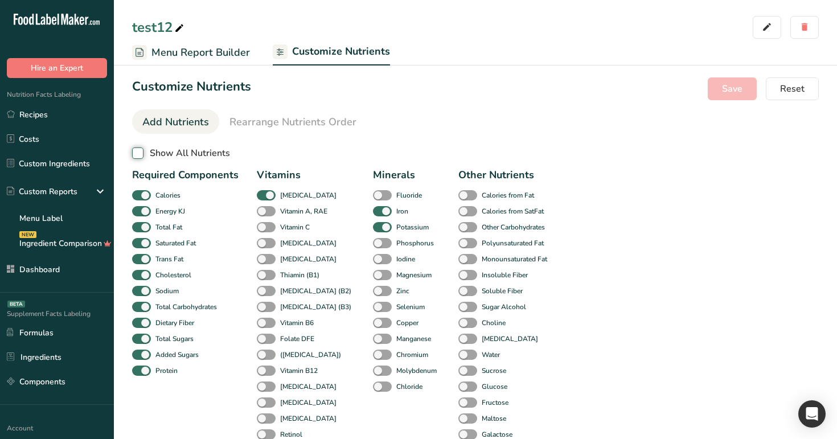
checkbox input "false"
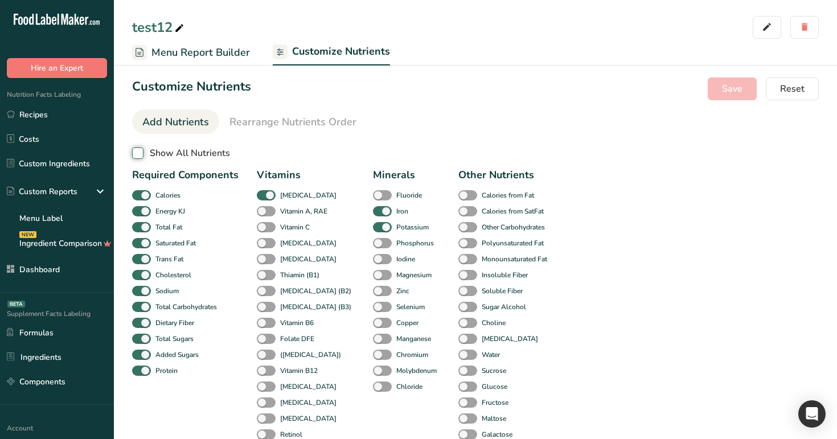
checkbox input "false"
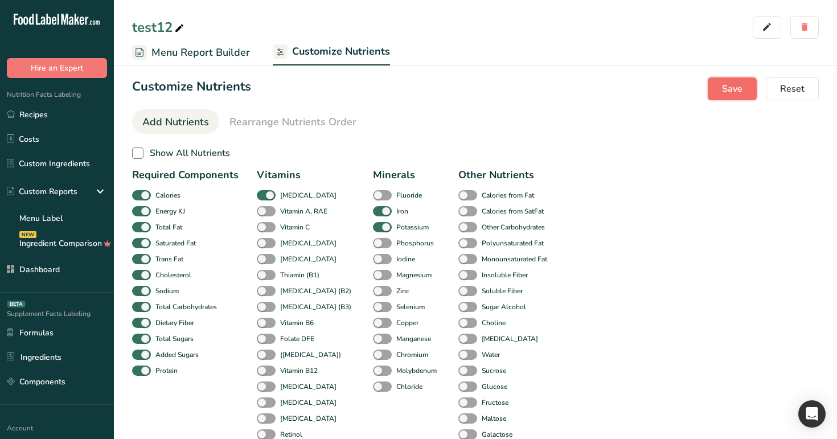
click at [740, 88] on span "Save" at bounding box center [732, 89] width 20 height 14
click at [221, 59] on span "Menu Report Builder" at bounding box center [200, 52] width 98 height 15
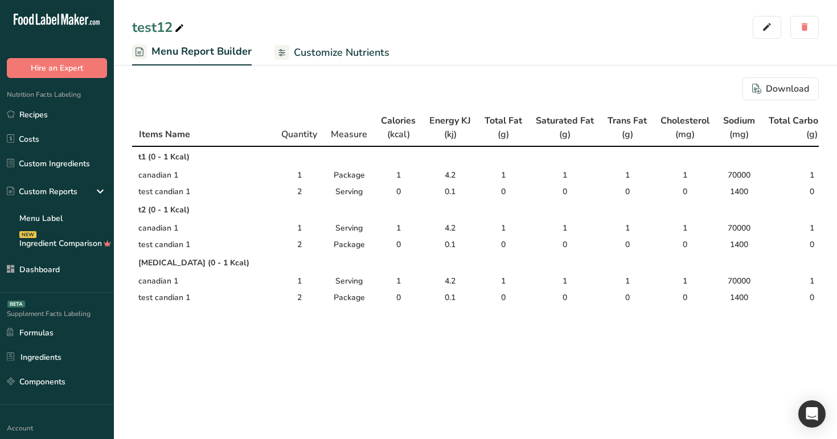
click at [347, 56] on span "Customize Nutrients" at bounding box center [342, 52] width 96 height 15
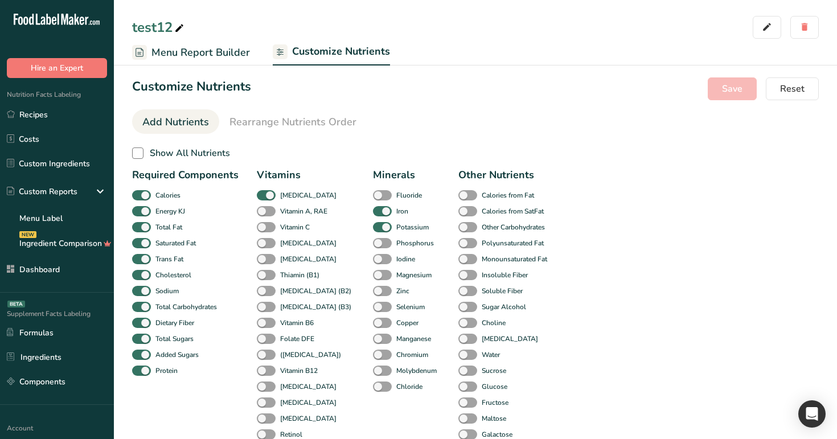
click at [401, 122] on ul "Add Nutrients Rearrange Nutrients Order" at bounding box center [475, 121] width 686 height 24
click at [201, 49] on span "Menu Report Builder" at bounding box center [200, 52] width 98 height 15
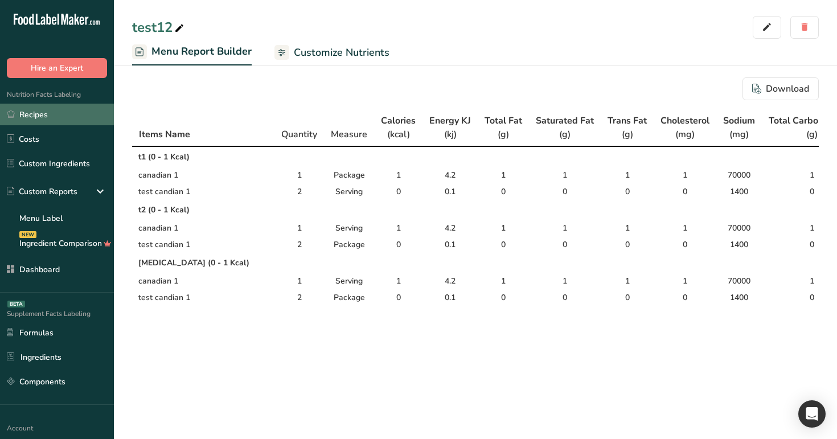
click at [40, 120] on link "Recipes" at bounding box center [57, 115] width 114 height 22
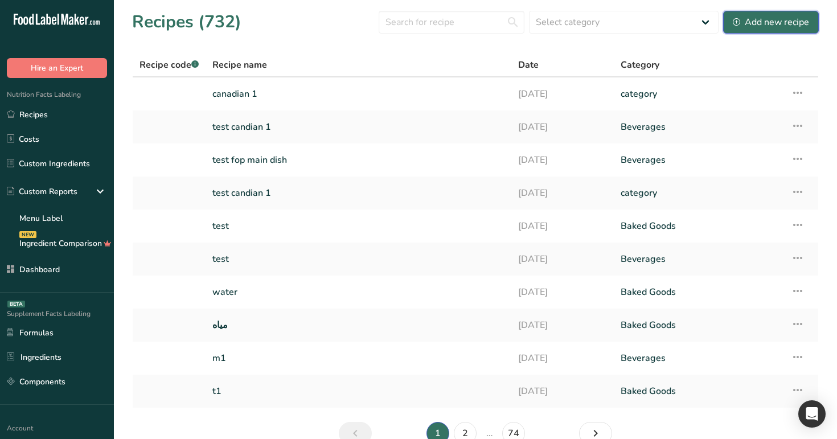
click at [775, 23] on div "Add new recipe" at bounding box center [771, 22] width 76 height 14
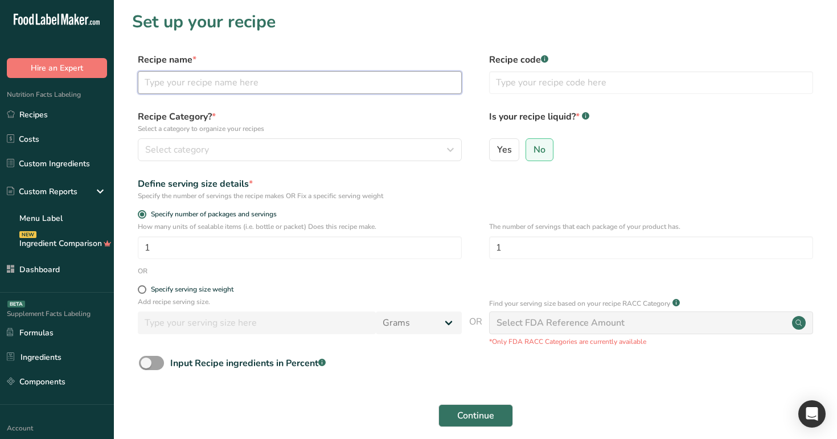
click at [425, 88] on input "text" at bounding box center [300, 82] width 324 height 23
type input "sub"
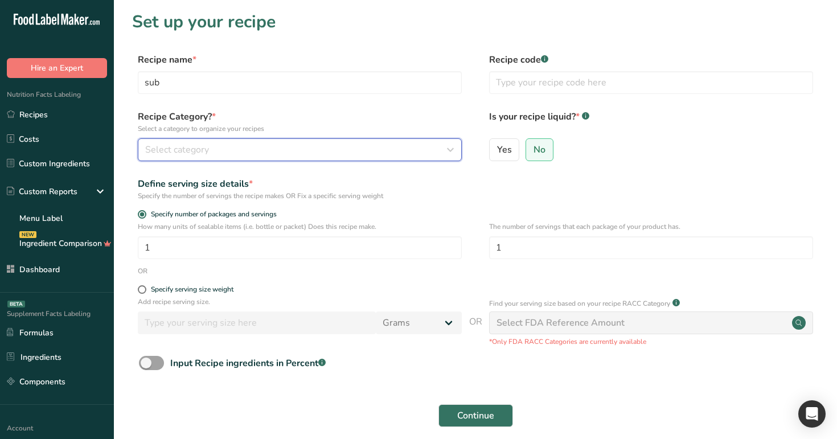
click at [364, 155] on div "Select category" at bounding box center [296, 150] width 302 height 14
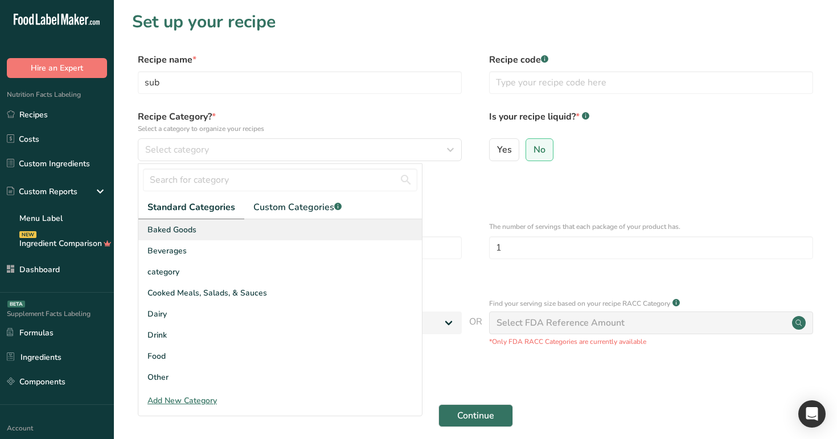
click at [334, 234] on div "Baked Goods" at bounding box center [279, 229] width 283 height 21
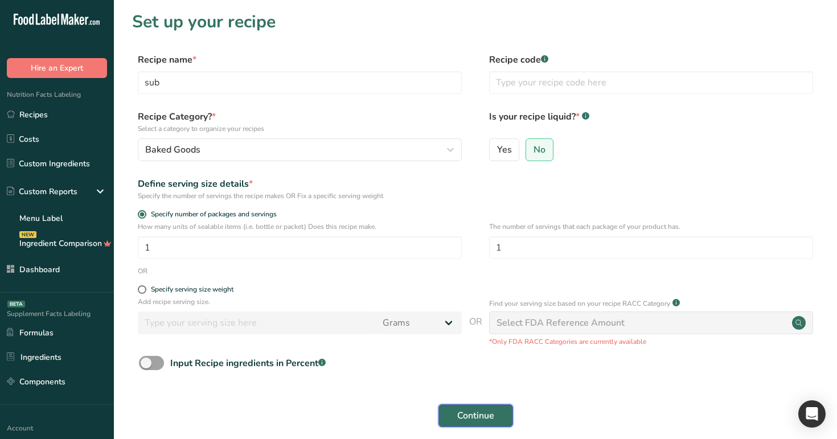
click at [474, 425] on button "Continue" at bounding box center [475, 415] width 75 height 23
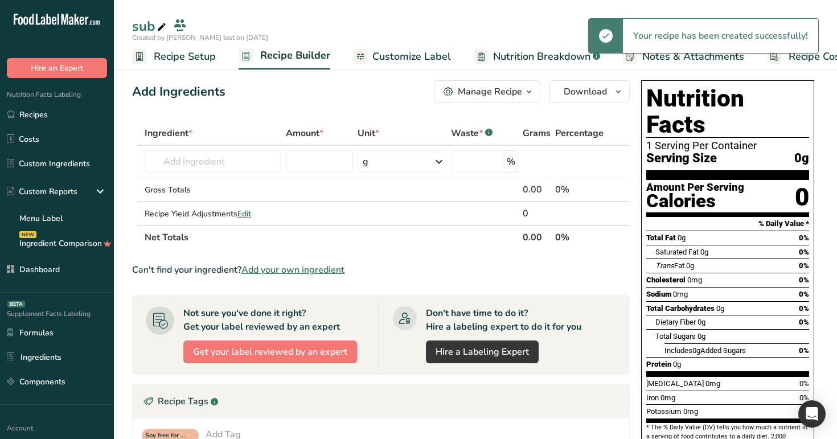
scroll to position [42, 0]
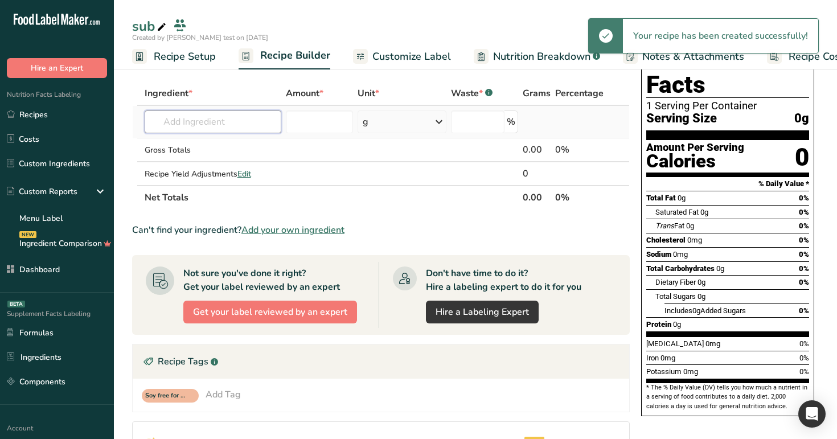
click at [226, 120] on input "text" at bounding box center [213, 121] width 137 height 23
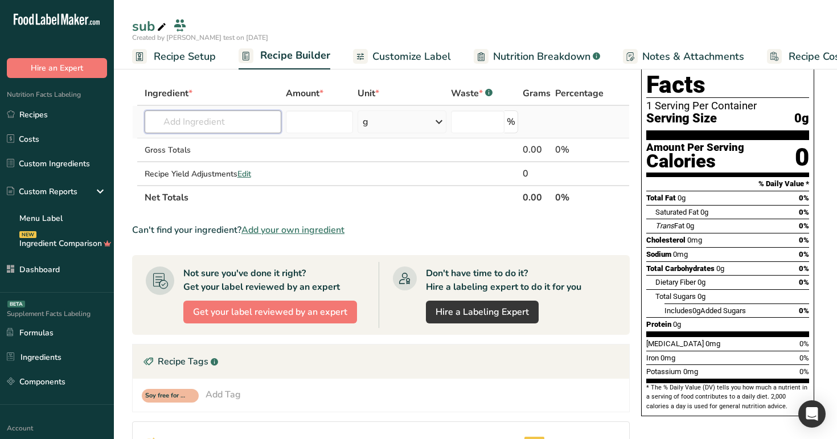
type input "i"
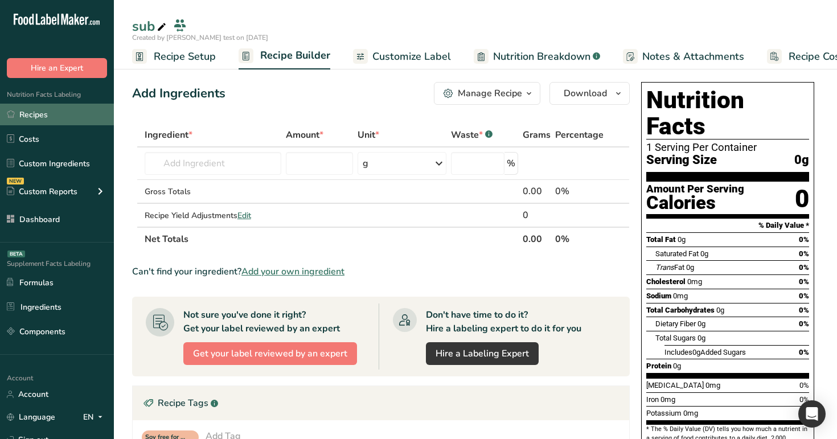
click at [69, 109] on link "Recipes" at bounding box center [57, 115] width 114 height 22
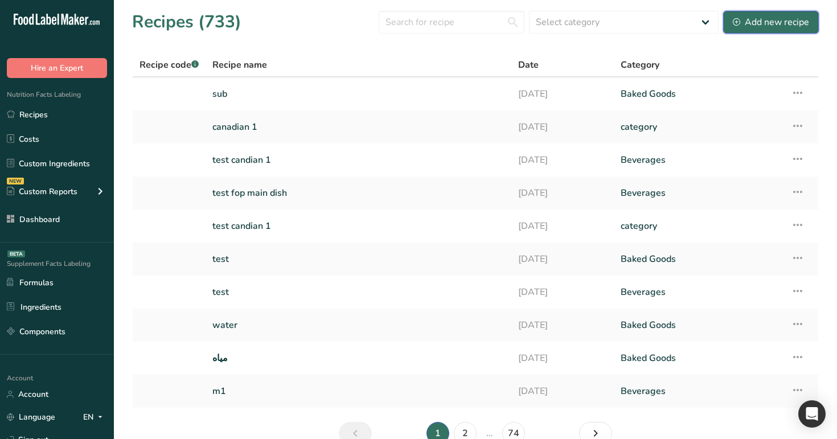
click at [767, 23] on div "Add new recipe" at bounding box center [771, 22] width 76 height 14
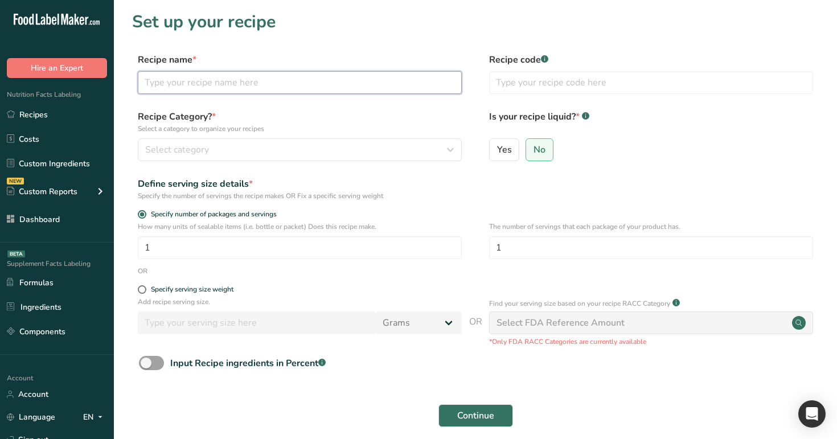
click at [375, 90] on input "text" at bounding box center [300, 82] width 324 height 23
type input "test"
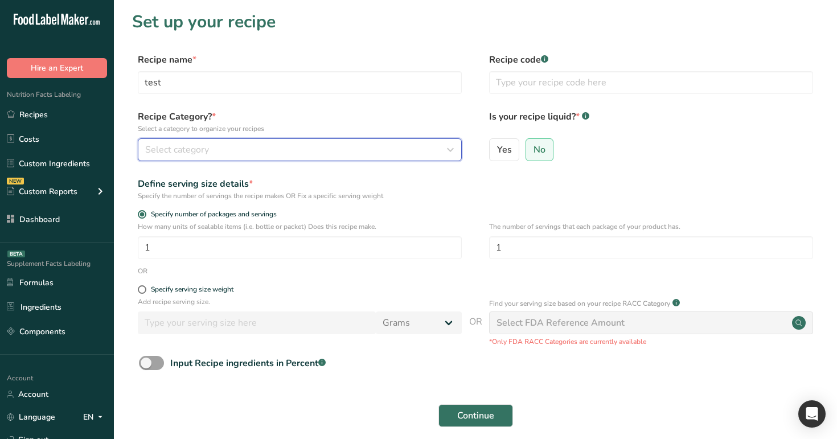
click at [345, 146] on div "Select category" at bounding box center [296, 150] width 302 height 14
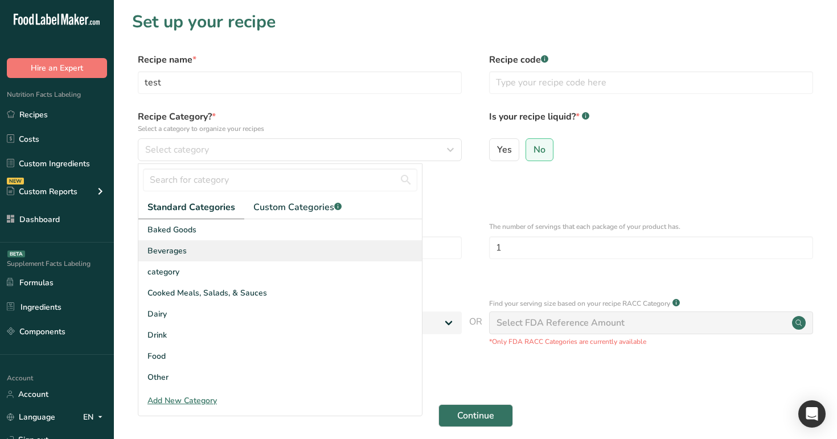
click at [324, 243] on div "Beverages" at bounding box center [279, 250] width 283 height 21
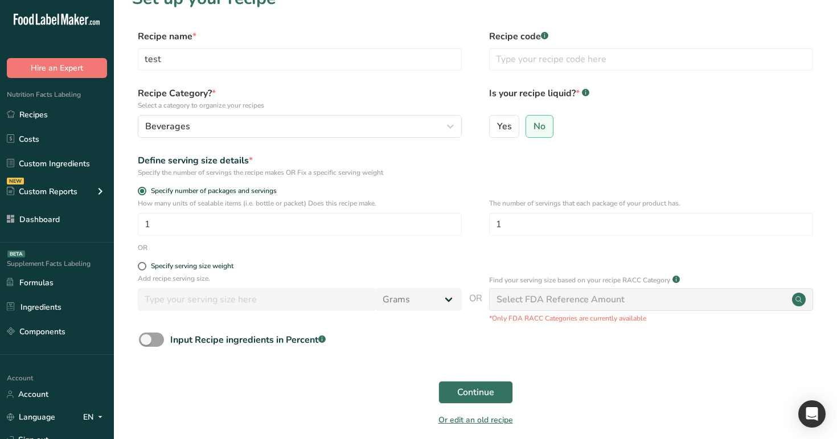
scroll to position [57, 0]
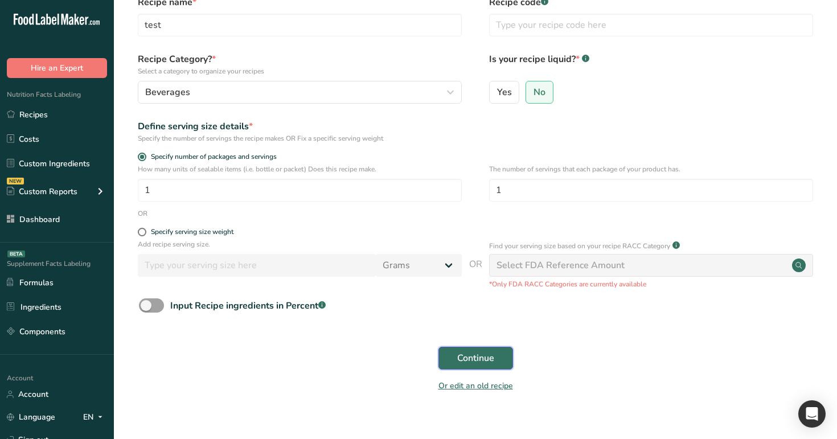
click at [480, 369] on button "Continue" at bounding box center [475, 358] width 75 height 23
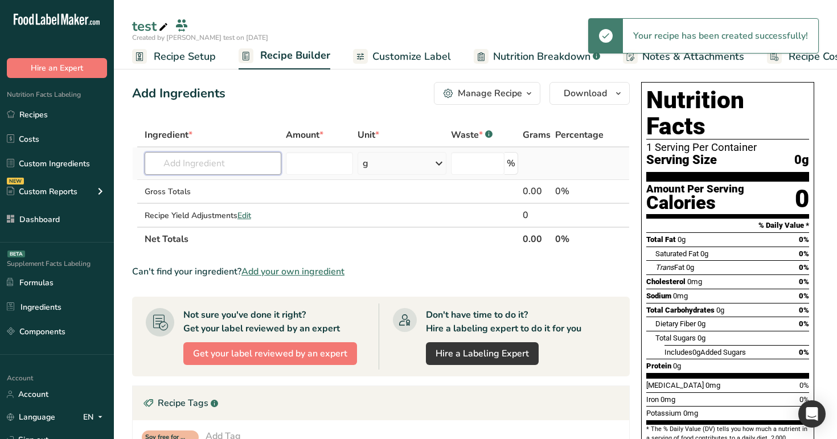
click at [216, 160] on input "text" at bounding box center [213, 163] width 137 height 23
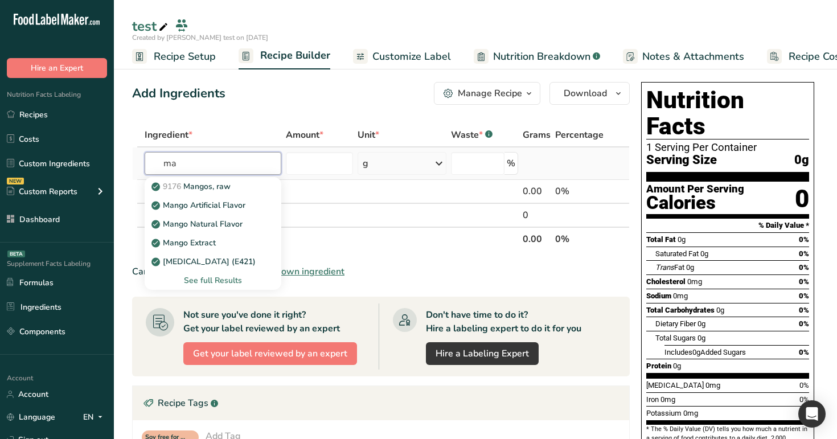
type input "m"
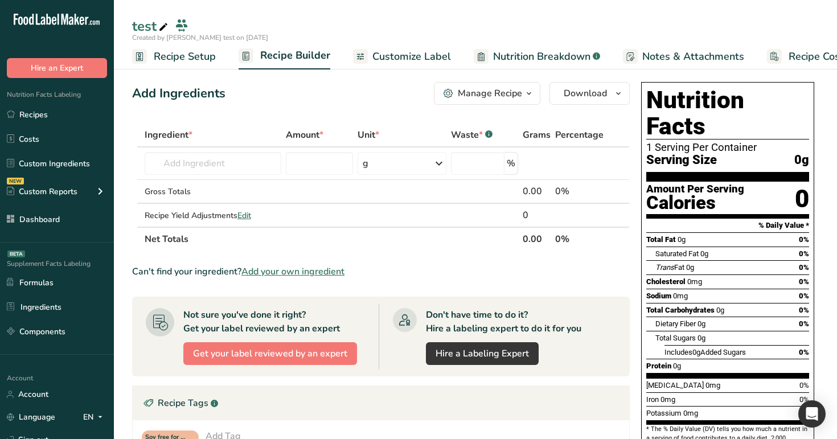
click at [164, 31] on icon at bounding box center [163, 27] width 10 height 16
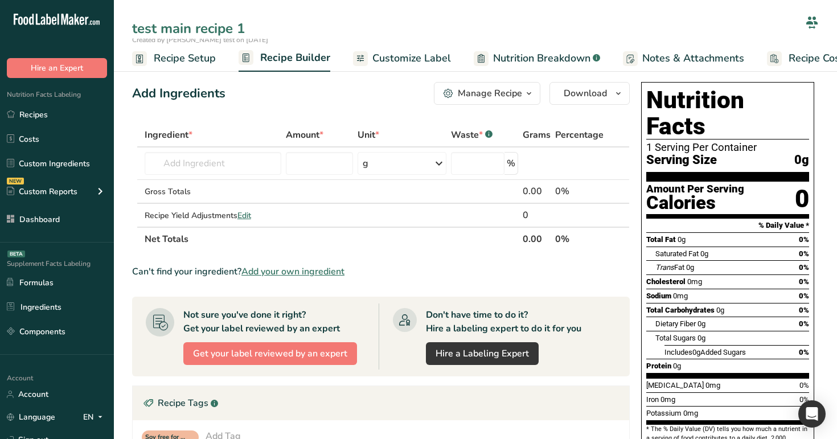
type input "test main recipe 1"
click at [493, 90] on div "Manage Recipe" at bounding box center [490, 94] width 64 height 14
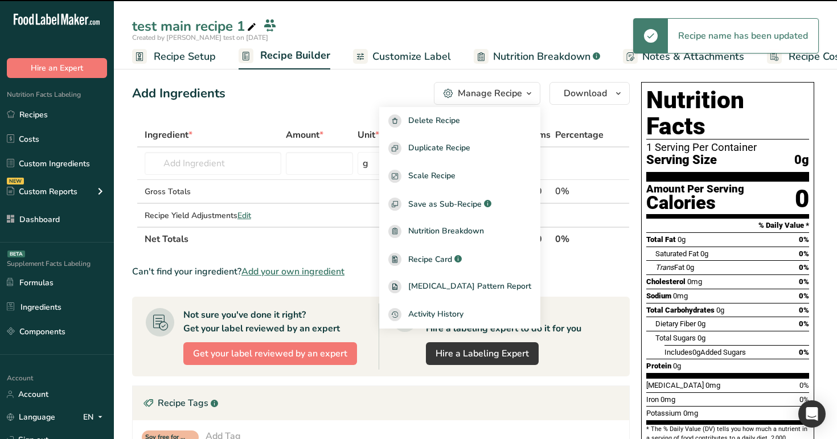
click at [371, 91] on div "Add Ingredients Manage Recipe Delete Recipe Duplicate Recipe Scale Recipe Save …" at bounding box center [380, 93] width 497 height 23
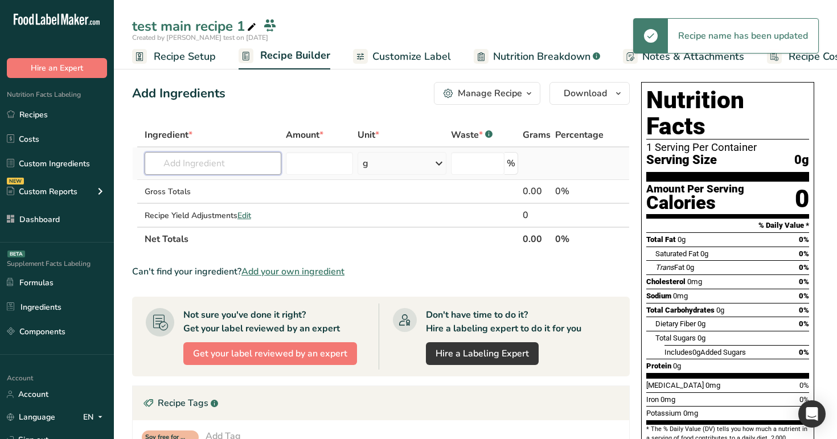
click at [217, 166] on input "text" at bounding box center [213, 163] width 137 height 23
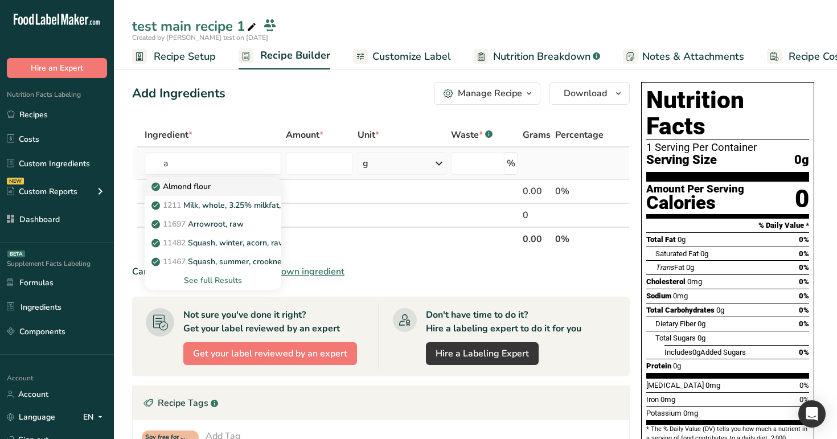
click at [208, 187] on p "Almond flour" at bounding box center [182, 186] width 57 height 12
type input "Almond flour"
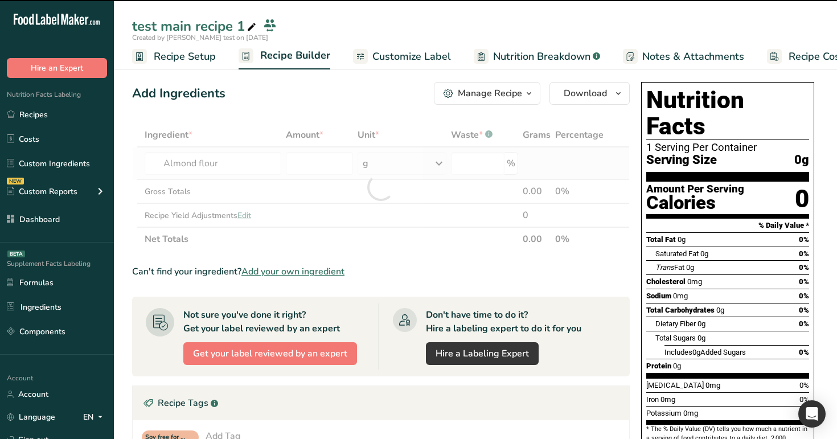
type input "0"
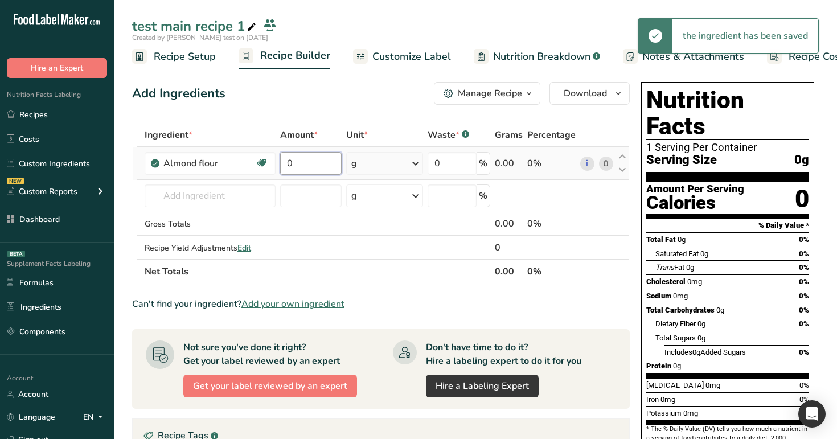
click at [318, 171] on input "0" at bounding box center [310, 163] width 61 height 23
type input "123"
click at [435, 75] on section "Add Ingredients Manage Recipe Delete Recipe Duplicate Recipe Scale Recipe Save …" at bounding box center [475, 400] width 723 height 682
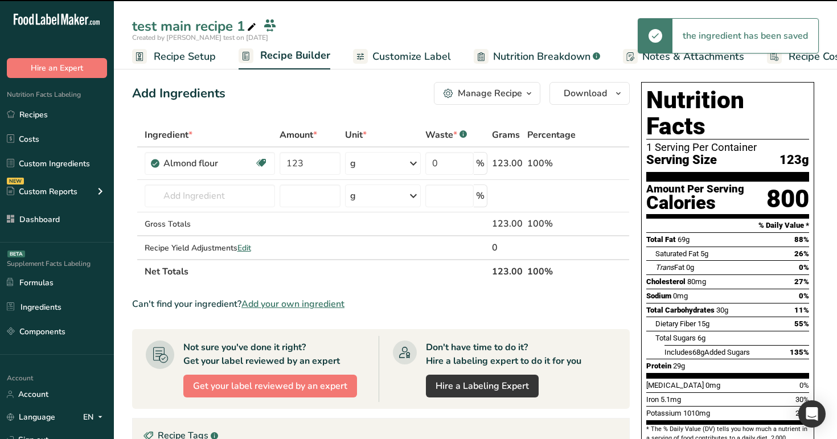
click at [463, 93] on div "Manage Recipe" at bounding box center [490, 94] width 64 height 14
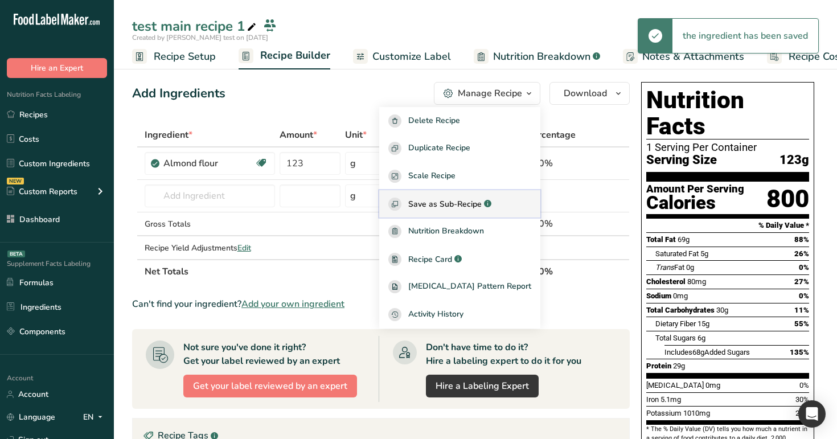
click at [474, 201] on span "Save as Sub-Recipe" at bounding box center [444, 204] width 73 height 12
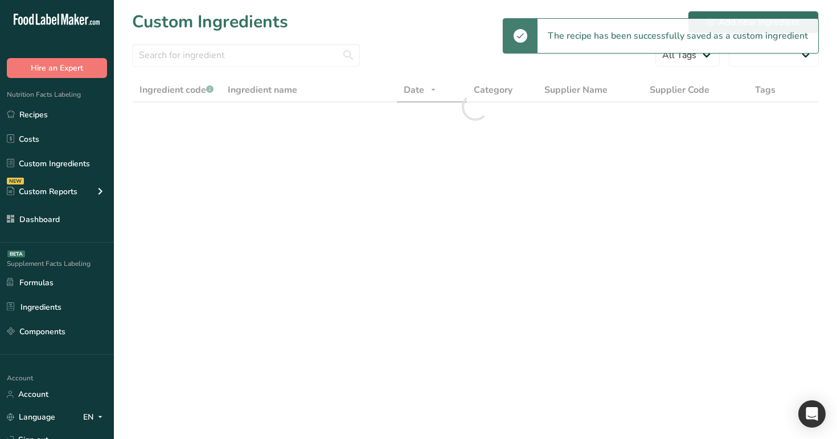
select select "30"
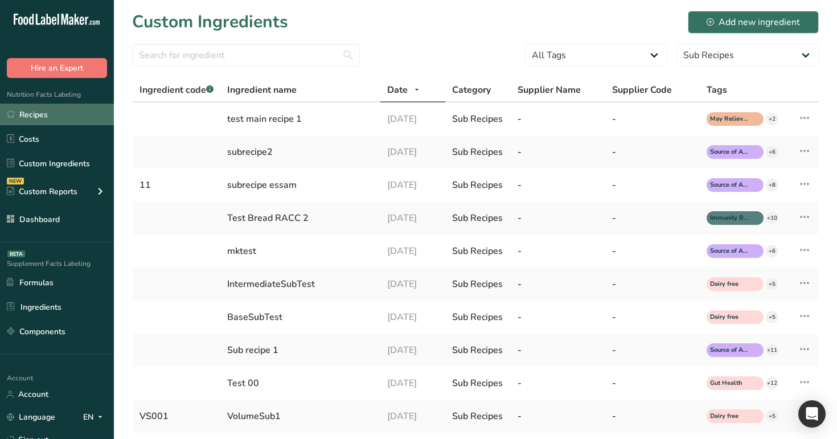
click at [71, 116] on link "Recipes" at bounding box center [57, 115] width 114 height 22
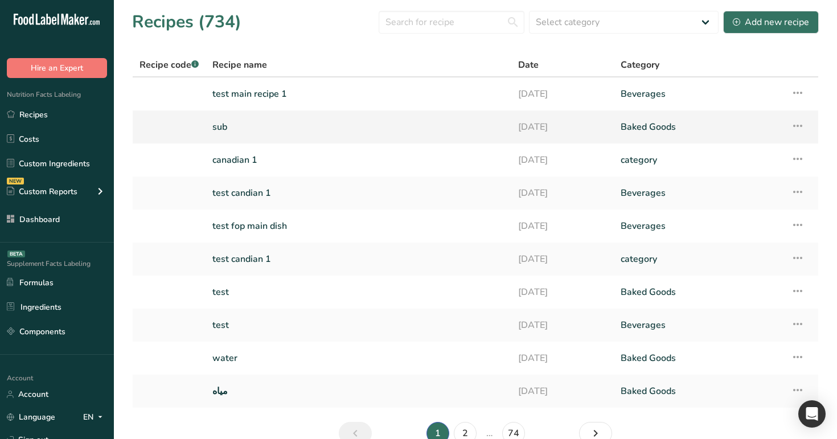
click at [328, 126] on link "sub" at bounding box center [358, 127] width 292 height 24
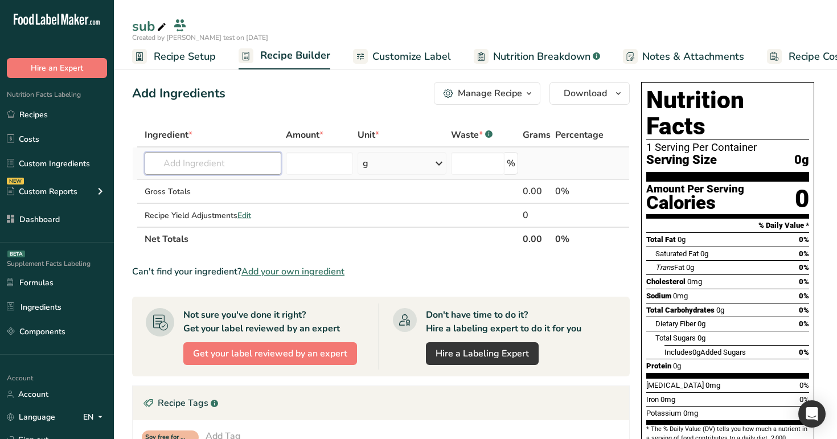
click at [209, 166] on input "text" at bounding box center [213, 163] width 137 height 23
paste input "test main recipe 1"
type input "test main recipe 1"
click at [219, 186] on p "test main recipe 1" at bounding box center [191, 186] width 75 height 12
type input "test main recipe 1"
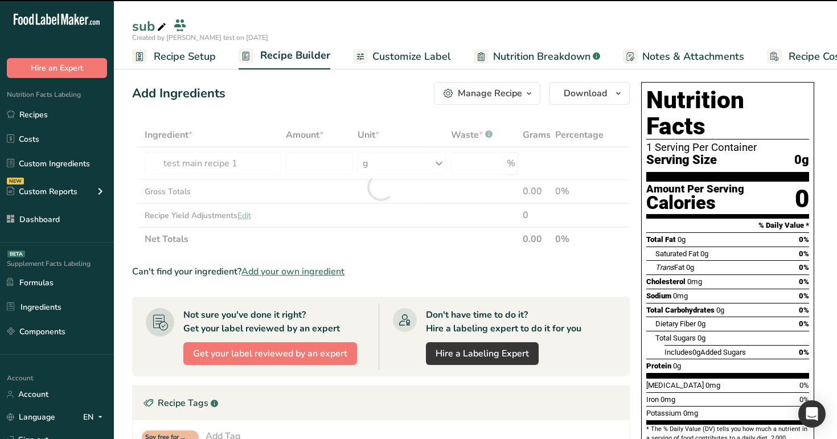
type input "0"
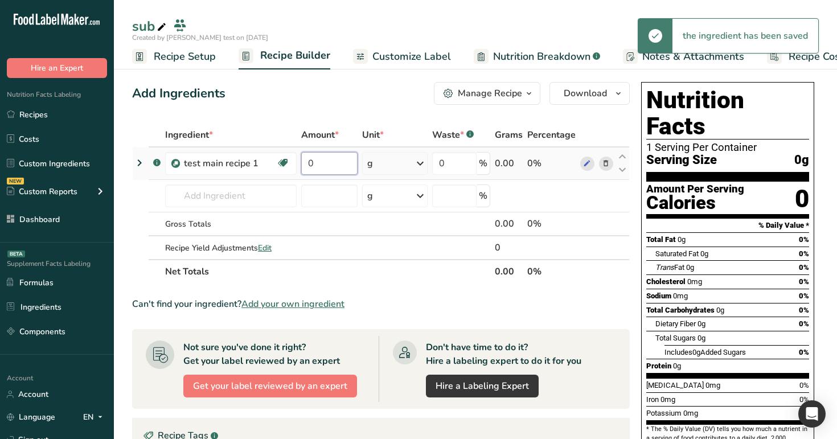
click at [339, 167] on input "0" at bounding box center [329, 163] width 56 height 23
type input "1"
click at [271, 124] on div "Ingredient * Amount * Unit * Waste * .a-a{fill:#347362;}.b-a{fill:#fff;} Grams …" at bounding box center [380, 203] width 497 height 161
click at [139, 163] on icon at bounding box center [140, 163] width 14 height 20
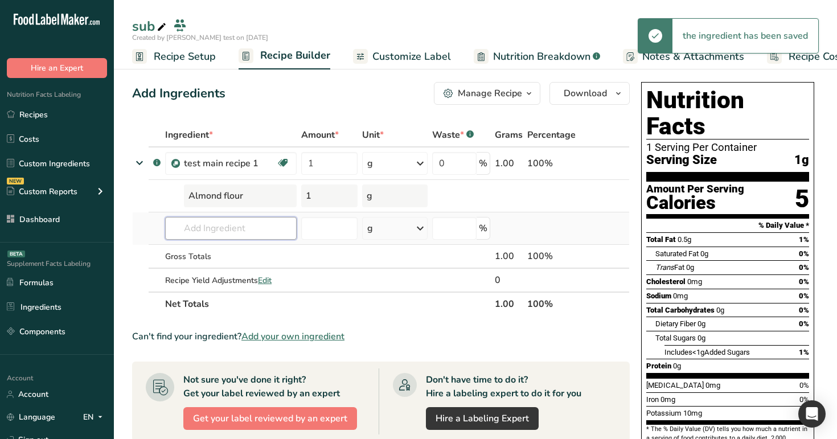
click at [216, 228] on input "text" at bounding box center [230, 228] width 131 height 23
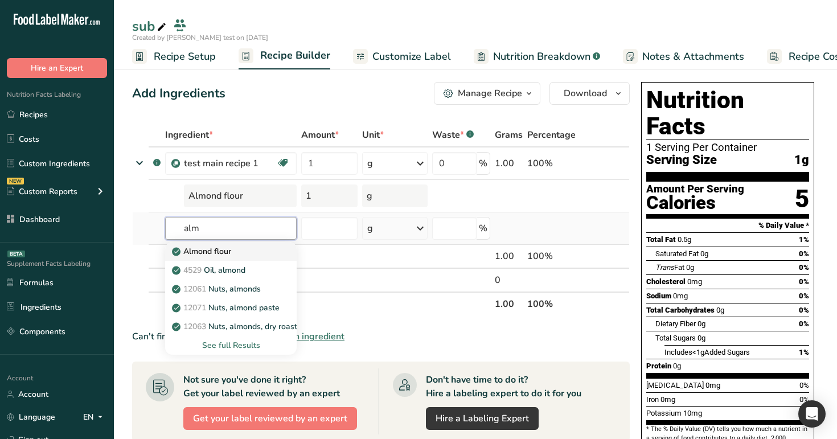
type input "alm"
click at [224, 254] on p "Almond flour" at bounding box center [202, 251] width 57 height 12
type input "Almond flour"
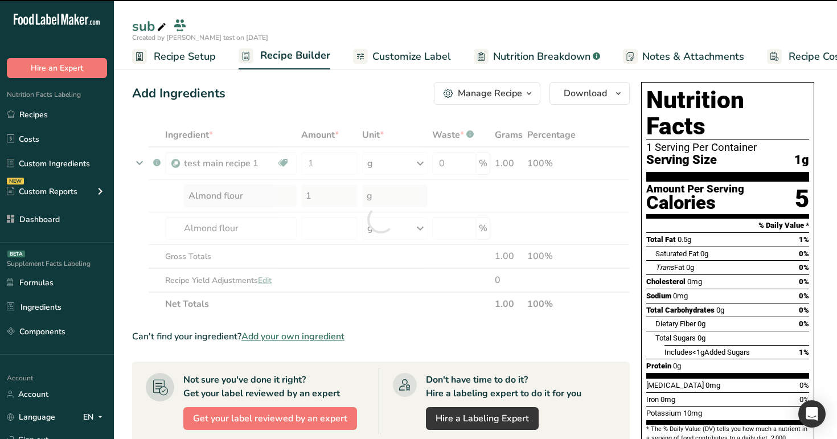
type input "0"
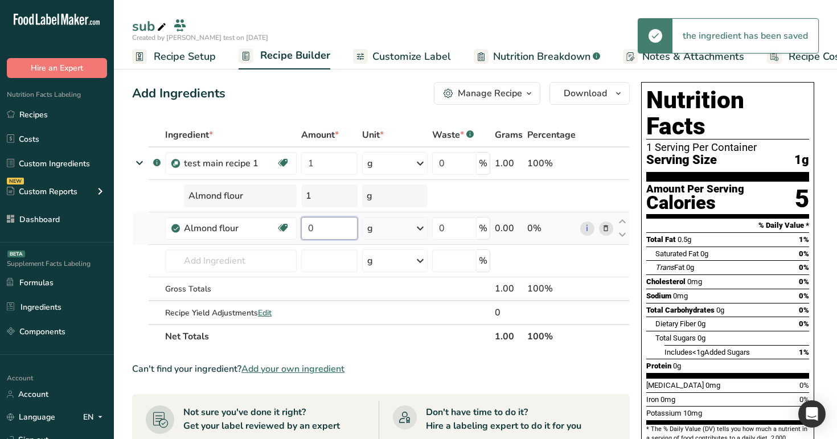
click at [331, 233] on input "0" at bounding box center [329, 228] width 56 height 23
type input "2"
click at [369, 104] on div "Add Ingredients Manage Recipe Delete Recipe Duplicate Recipe Scale Recipe Save …" at bounding box center [380, 93] width 497 height 23
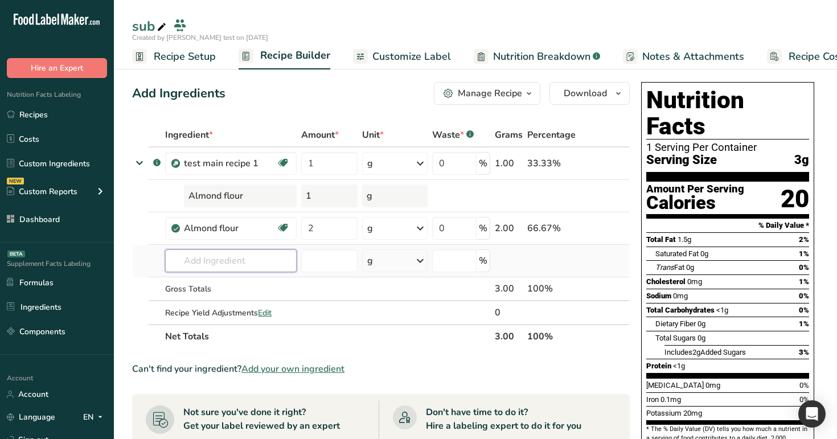
click at [192, 262] on input "text" at bounding box center [230, 260] width 131 height 23
type input "test main"
click at [212, 285] on p "test main recipe 1" at bounding box center [211, 284] width 75 height 12
type input "test main recipe 1"
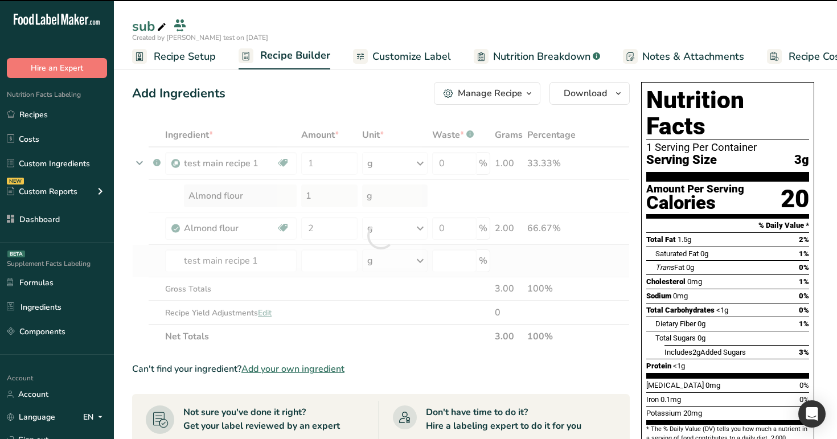
type input "0"
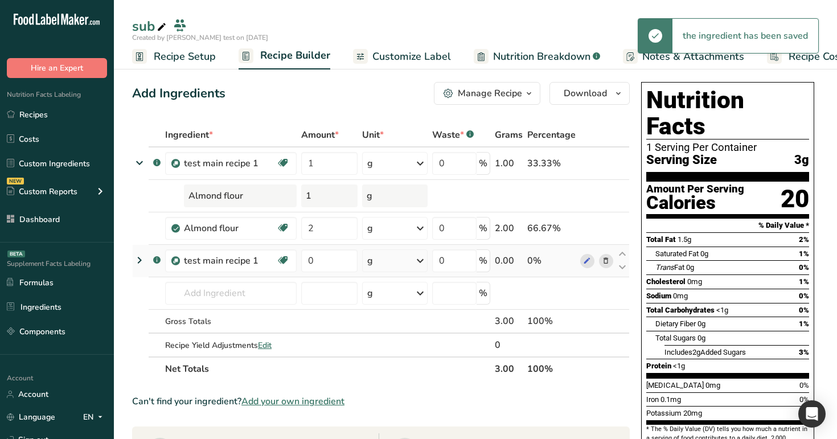
click at [140, 260] on icon at bounding box center [140, 260] width 14 height 20
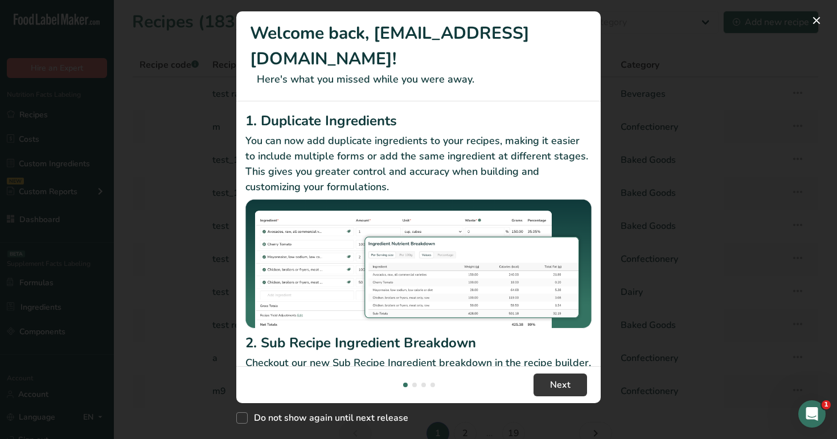
click at [668, 128] on div "New Features" at bounding box center [418, 219] width 837 height 439
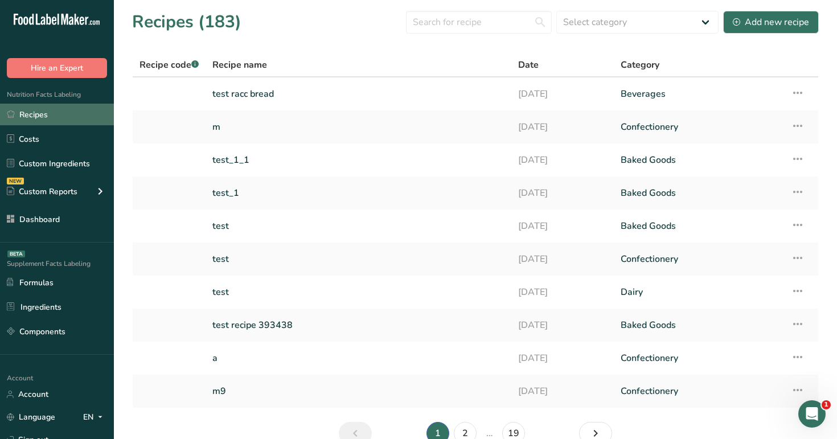
click at [64, 116] on link "Recipes" at bounding box center [57, 115] width 114 height 22
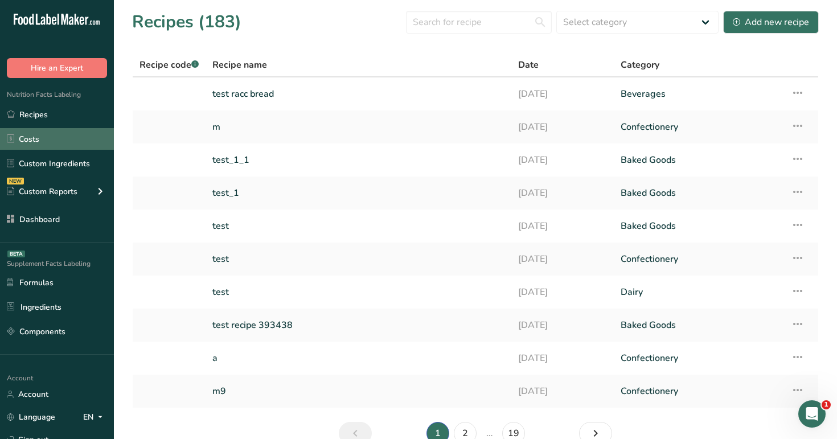
click at [68, 147] on link "Costs" at bounding box center [57, 139] width 114 height 22
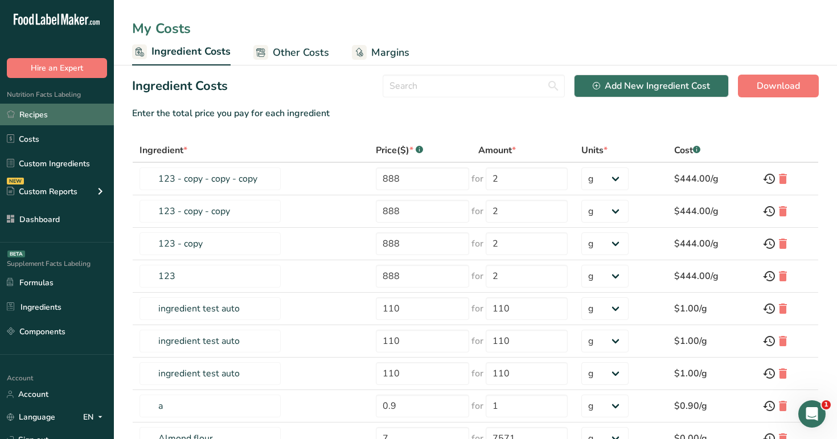
click at [83, 117] on link "Recipes" at bounding box center [57, 115] width 114 height 22
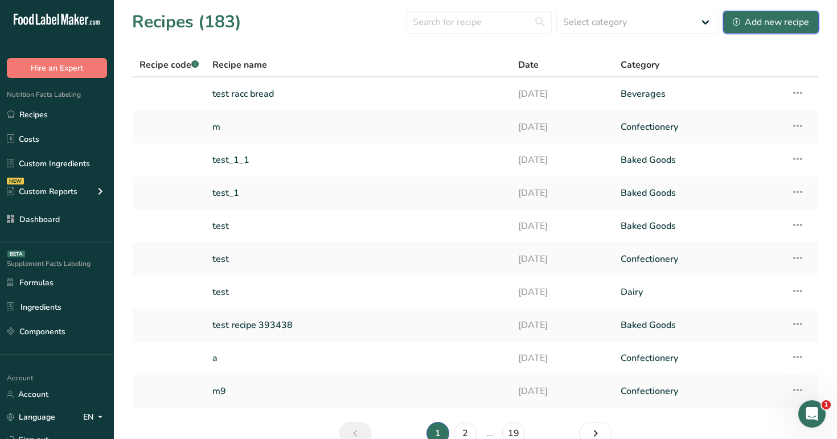
click at [786, 24] on div "Add new recipe" at bounding box center [771, 22] width 76 height 14
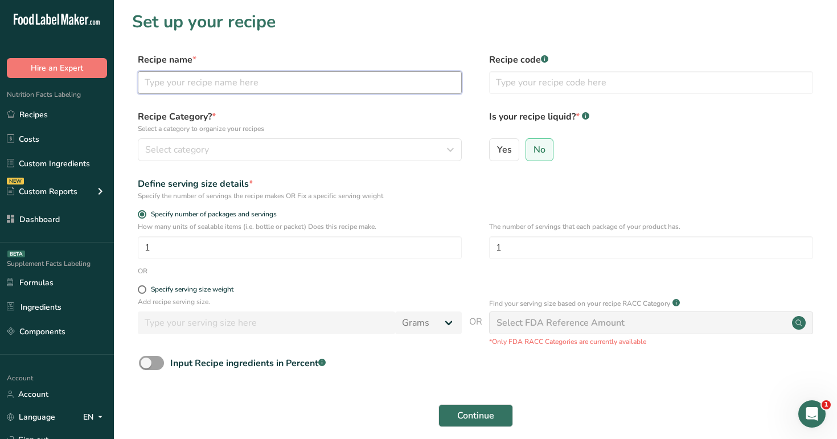
click at [431, 75] on input "text" at bounding box center [300, 82] width 324 height 23
type input "sub 1"
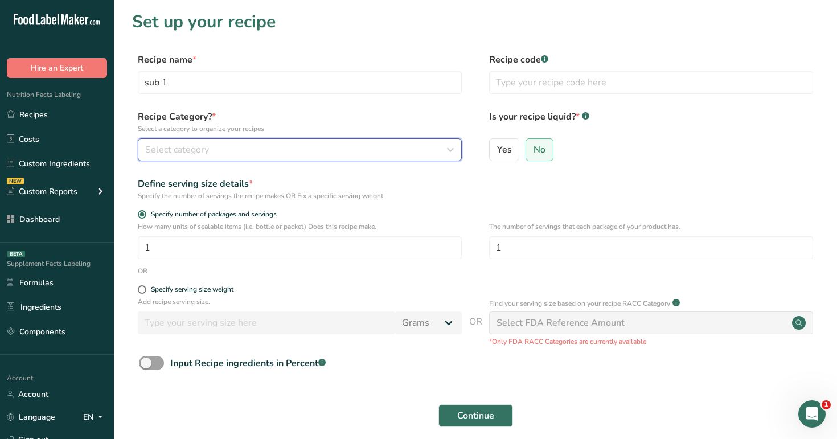
click at [413, 150] on div "Select category" at bounding box center [296, 150] width 302 height 14
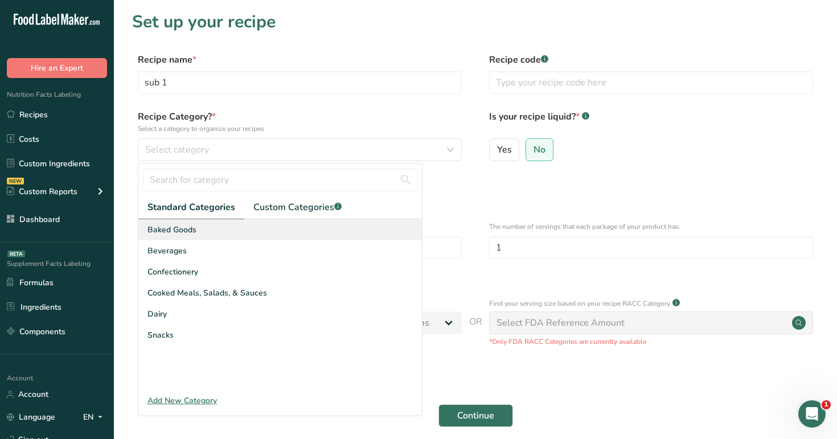
click at [353, 235] on div "Baked Goods" at bounding box center [279, 229] width 283 height 21
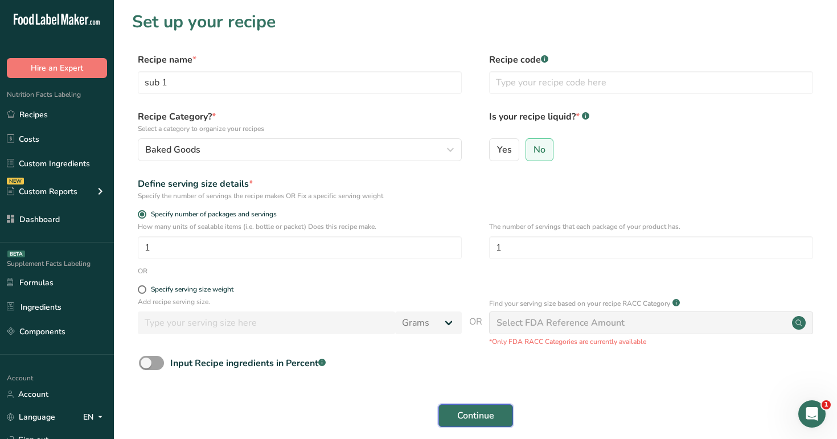
click at [480, 418] on span "Continue" at bounding box center [475, 416] width 37 height 14
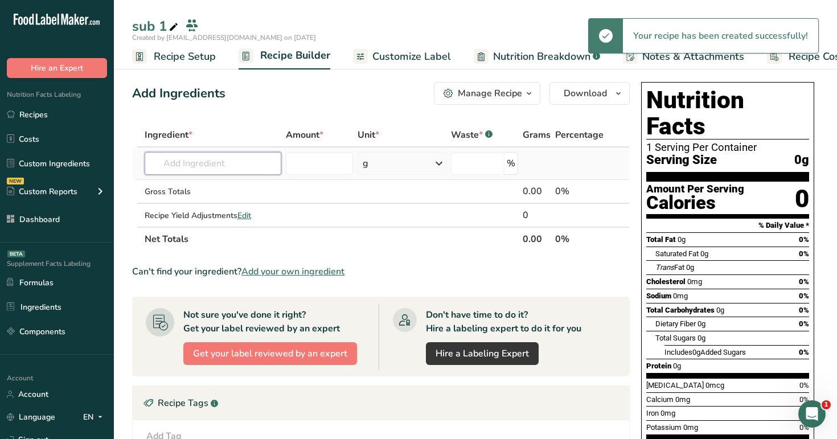
click at [201, 166] on input "text" at bounding box center [213, 163] width 137 height 23
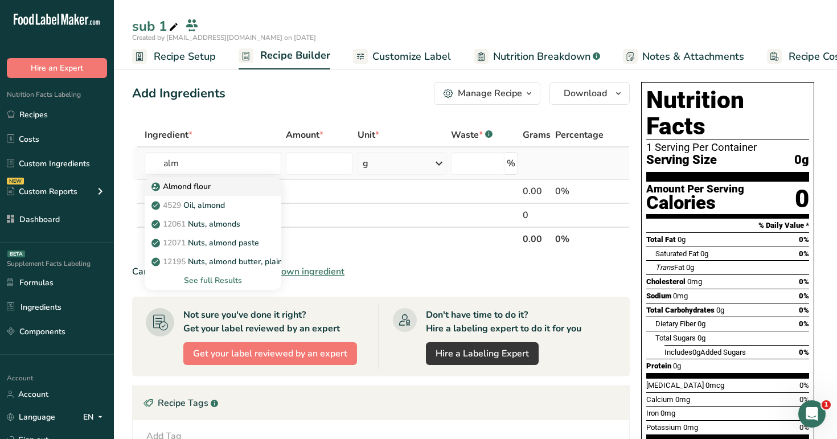
click at [205, 191] on p "Almond flour" at bounding box center [182, 186] width 57 height 12
type input "Almond flour"
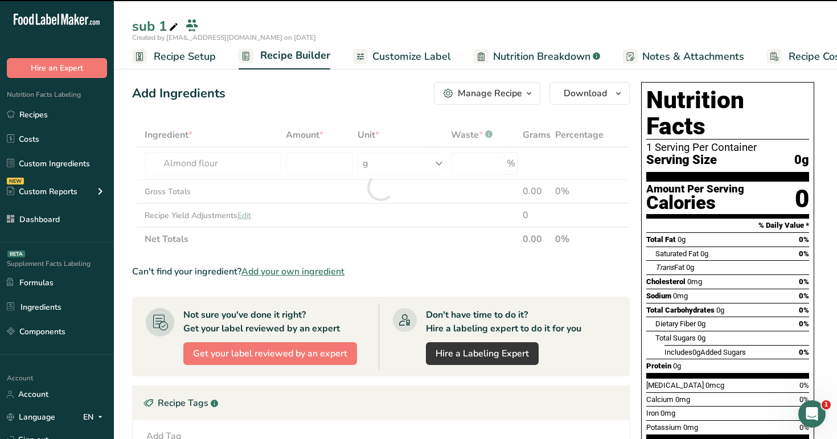
type input "0"
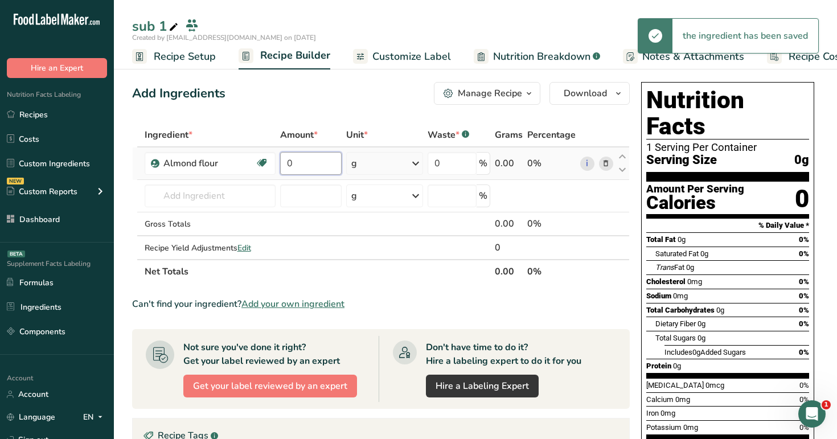
click at [331, 166] on input "0" at bounding box center [310, 163] width 61 height 23
type input "1"
click at [334, 114] on div "Add Ingredients Manage Recipe Delete Recipe Duplicate Recipe Scale Recipe Save …" at bounding box center [384, 396] width 504 height 638
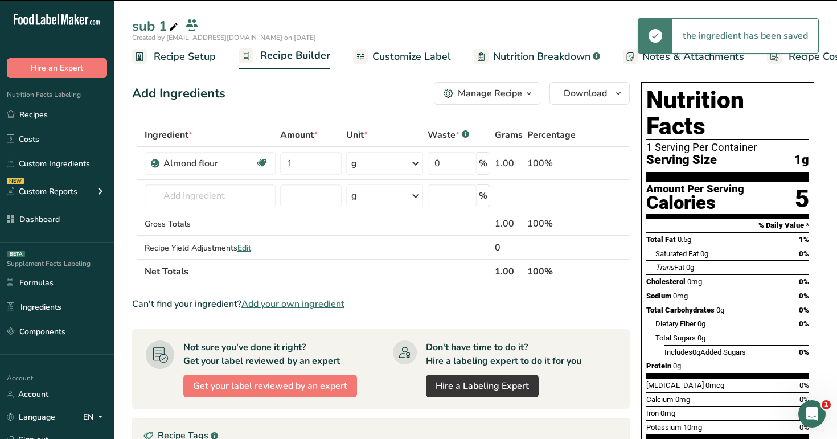
click at [497, 89] on div "Manage Recipe" at bounding box center [490, 94] width 64 height 14
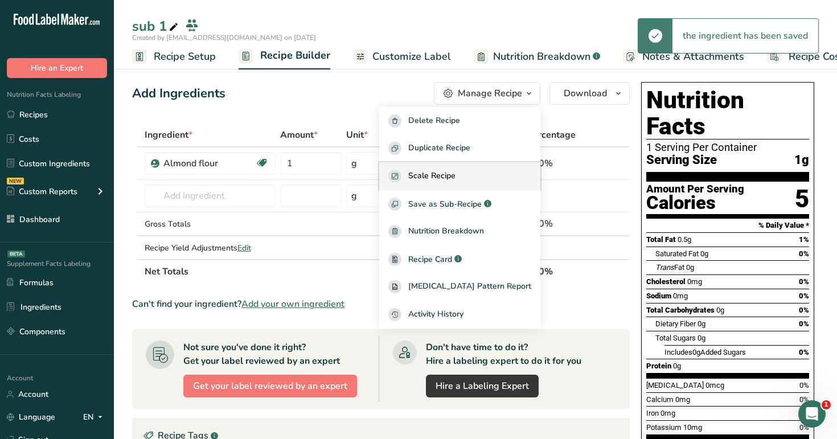
click at [484, 180] on div "Scale Recipe" at bounding box center [459, 176] width 143 height 13
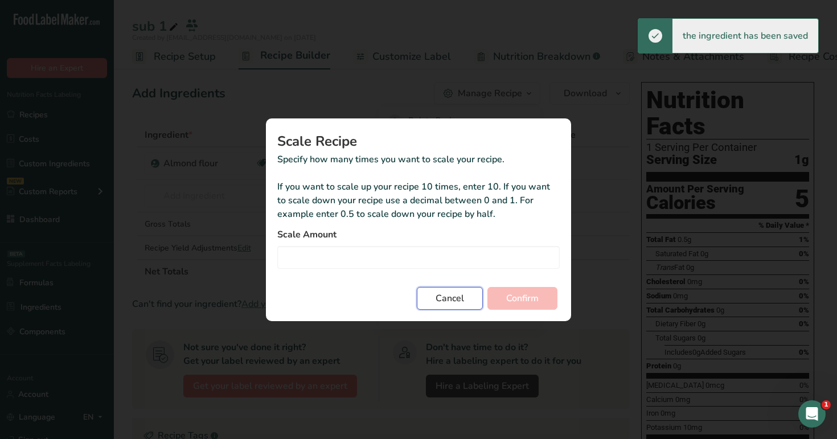
click at [451, 297] on span "Cancel" at bounding box center [449, 298] width 28 height 14
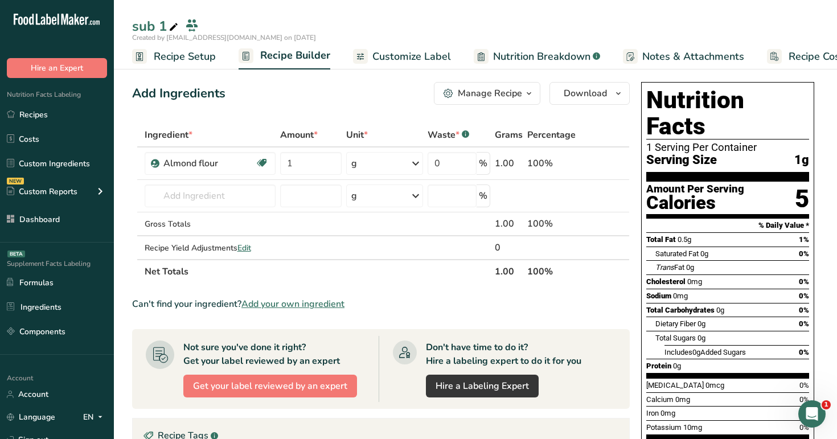
click at [494, 85] on button "Manage Recipe" at bounding box center [487, 93] width 106 height 23
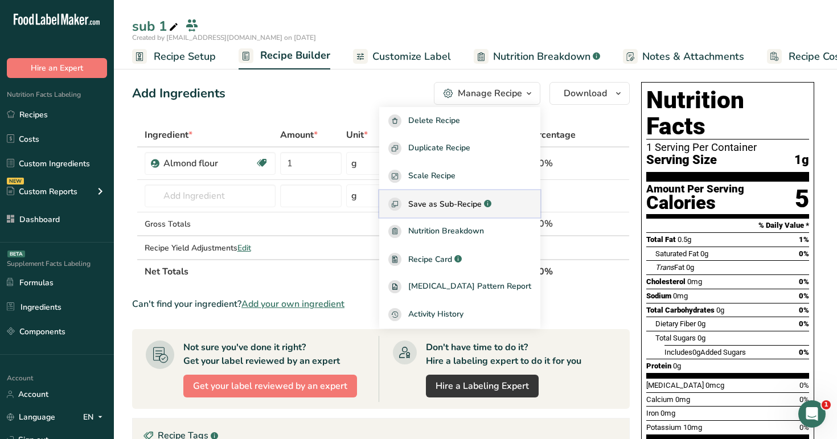
click at [484, 196] on button "Save as Sub-Recipe .a-a{fill:#347362;}.b-a{fill:#fff;}" at bounding box center [459, 204] width 161 height 28
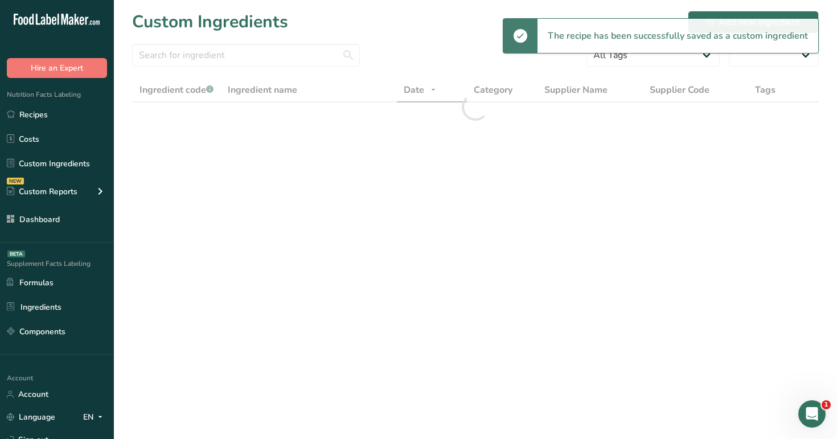
select select "30"
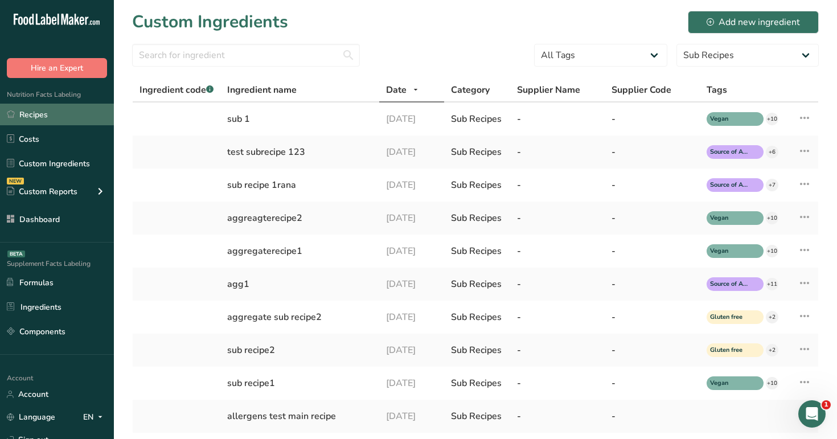
click at [72, 112] on link "Recipes" at bounding box center [57, 115] width 114 height 22
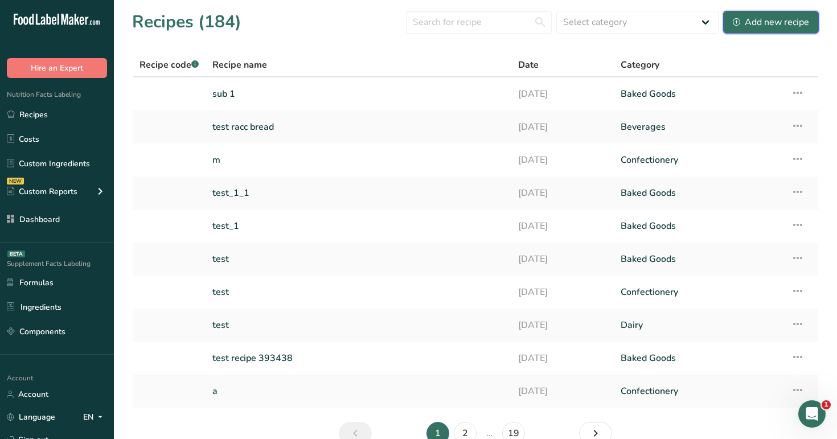
click at [768, 29] on button "Add new recipe" at bounding box center [771, 22] width 96 height 23
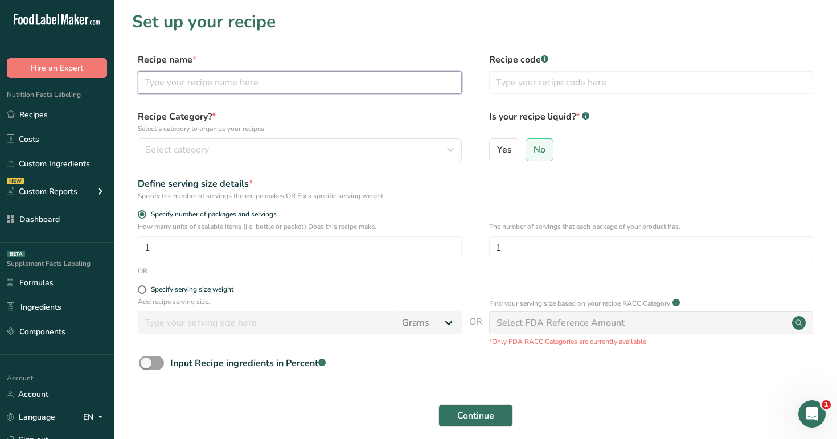
click at [400, 88] on input "text" at bounding box center [300, 82] width 324 height 23
type input "main1"
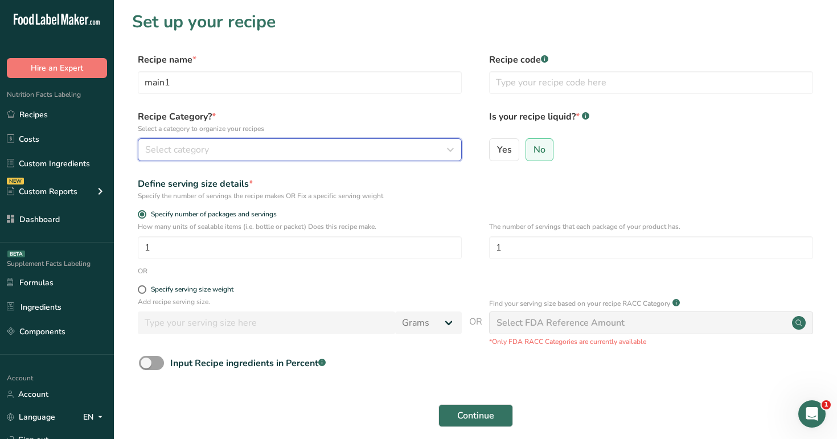
click at [381, 141] on button "Select category" at bounding box center [300, 149] width 324 height 23
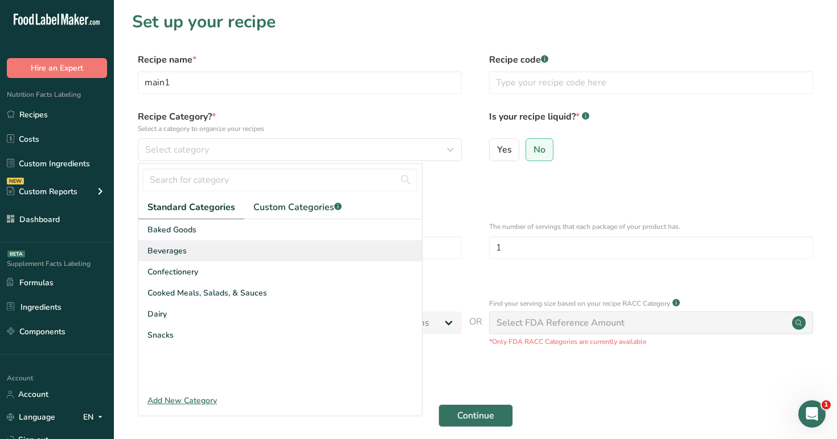
click at [338, 253] on div "Beverages" at bounding box center [279, 250] width 283 height 21
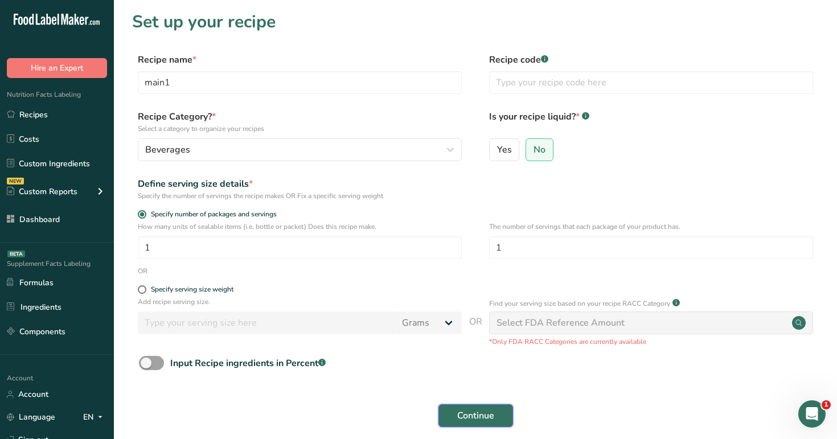
click at [478, 416] on span "Continue" at bounding box center [475, 416] width 37 height 14
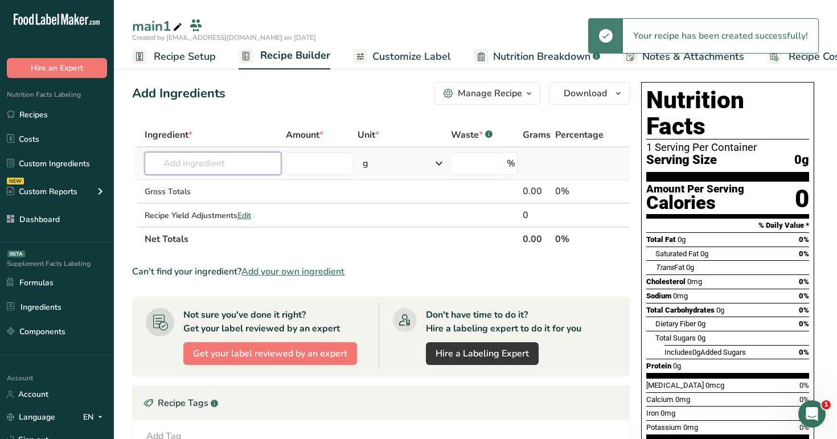
click at [235, 170] on input "text" at bounding box center [213, 163] width 137 height 23
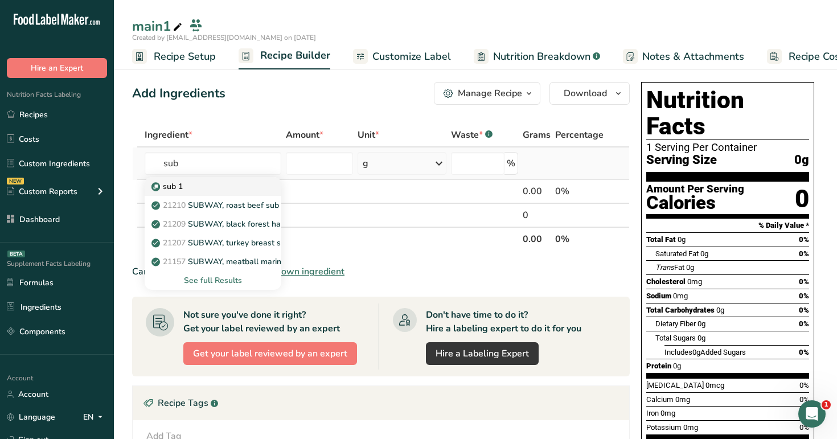
click at [206, 186] on div "sub 1" at bounding box center [204, 186] width 101 height 12
type input "sub 1"
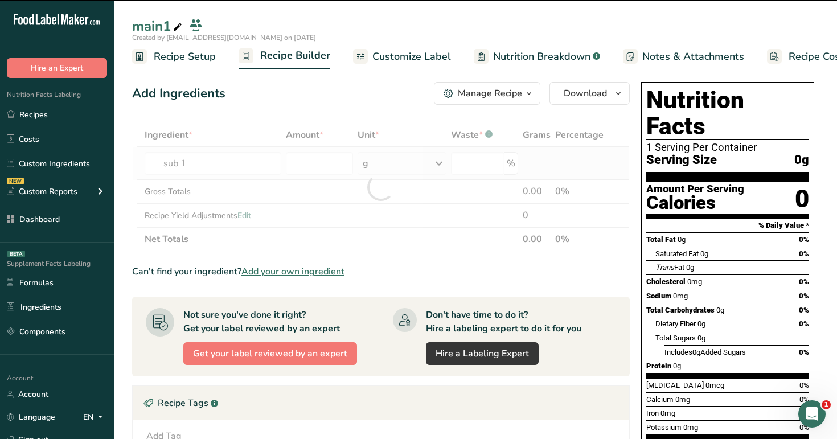
type input "0"
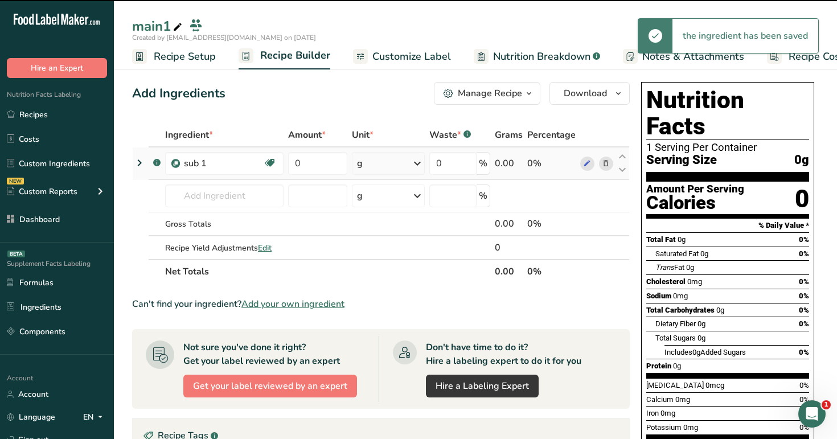
click at [142, 167] on icon at bounding box center [140, 163] width 14 height 20
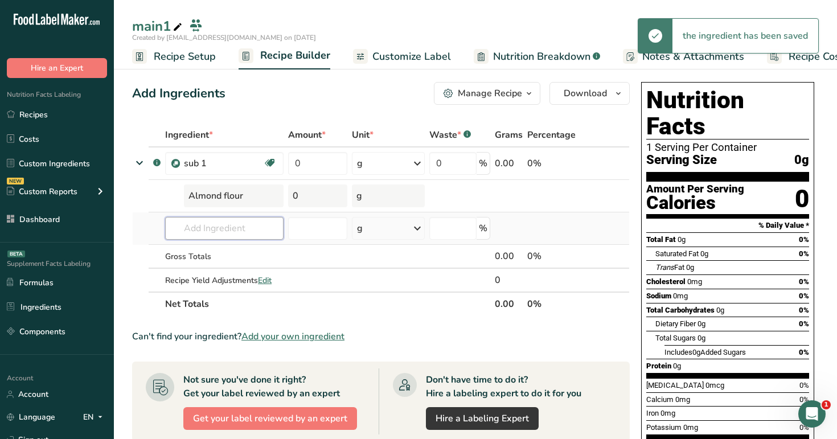
click at [226, 228] on input "text" at bounding box center [224, 228] width 118 height 23
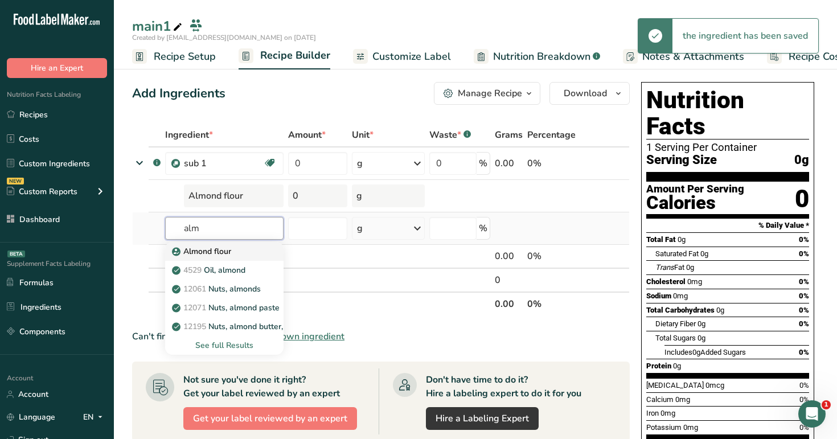
type input "alm"
click at [225, 253] on p "Almond flour" at bounding box center [202, 251] width 57 height 12
type input "Almond flour"
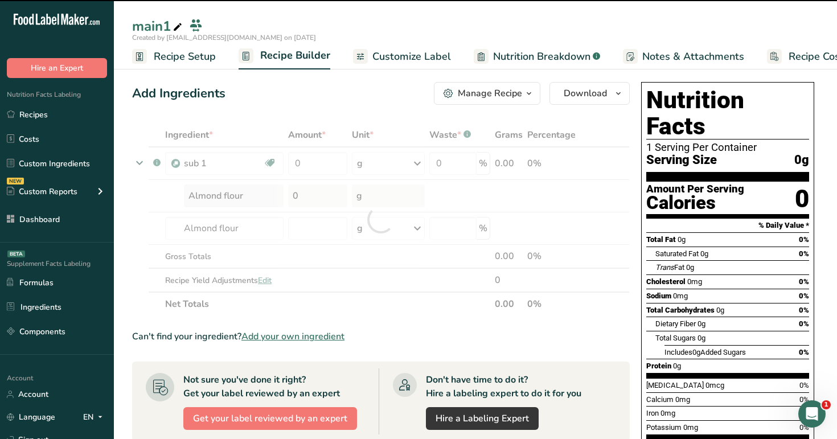
type input "0"
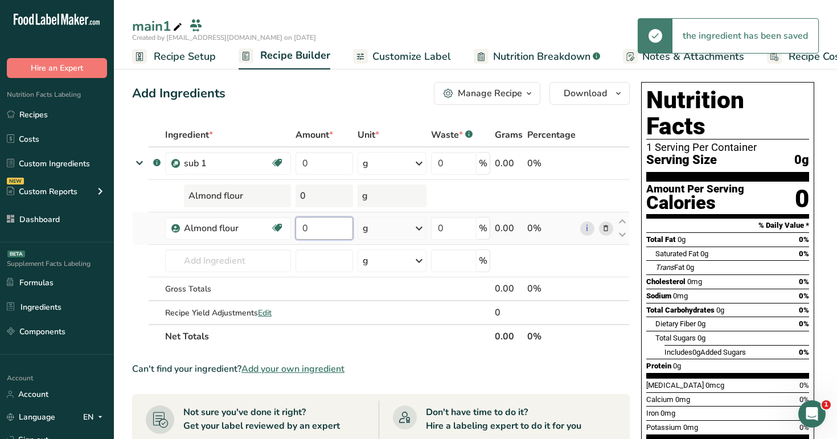
click at [335, 226] on input "0" at bounding box center [324, 228] width 58 height 23
type input "23"
click at [327, 155] on div "Ingredient * Amount * Unit * Waste * .a-a{fill:#347362;}.b-a{fill:#fff;} Grams …" at bounding box center [380, 235] width 497 height 225
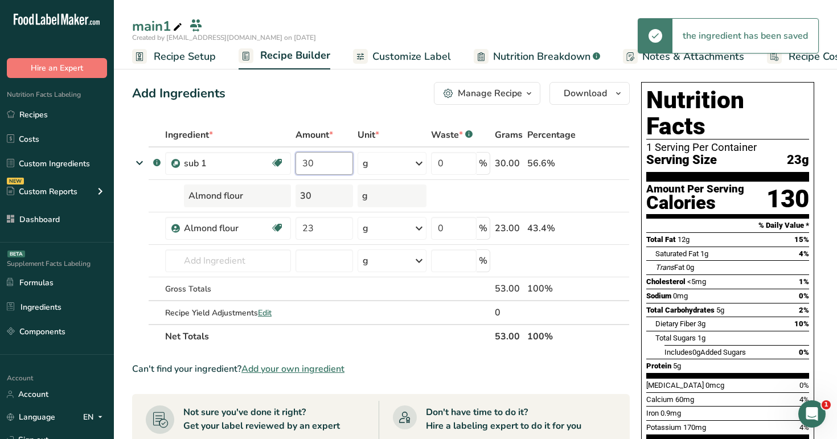
type input "30"
click at [357, 121] on div "Add Ingredients Manage Recipe Delete Recipe Duplicate Recipe Scale Recipe Save …" at bounding box center [384, 440] width 504 height 727
